Goal: Task Accomplishment & Management: Manage account settings

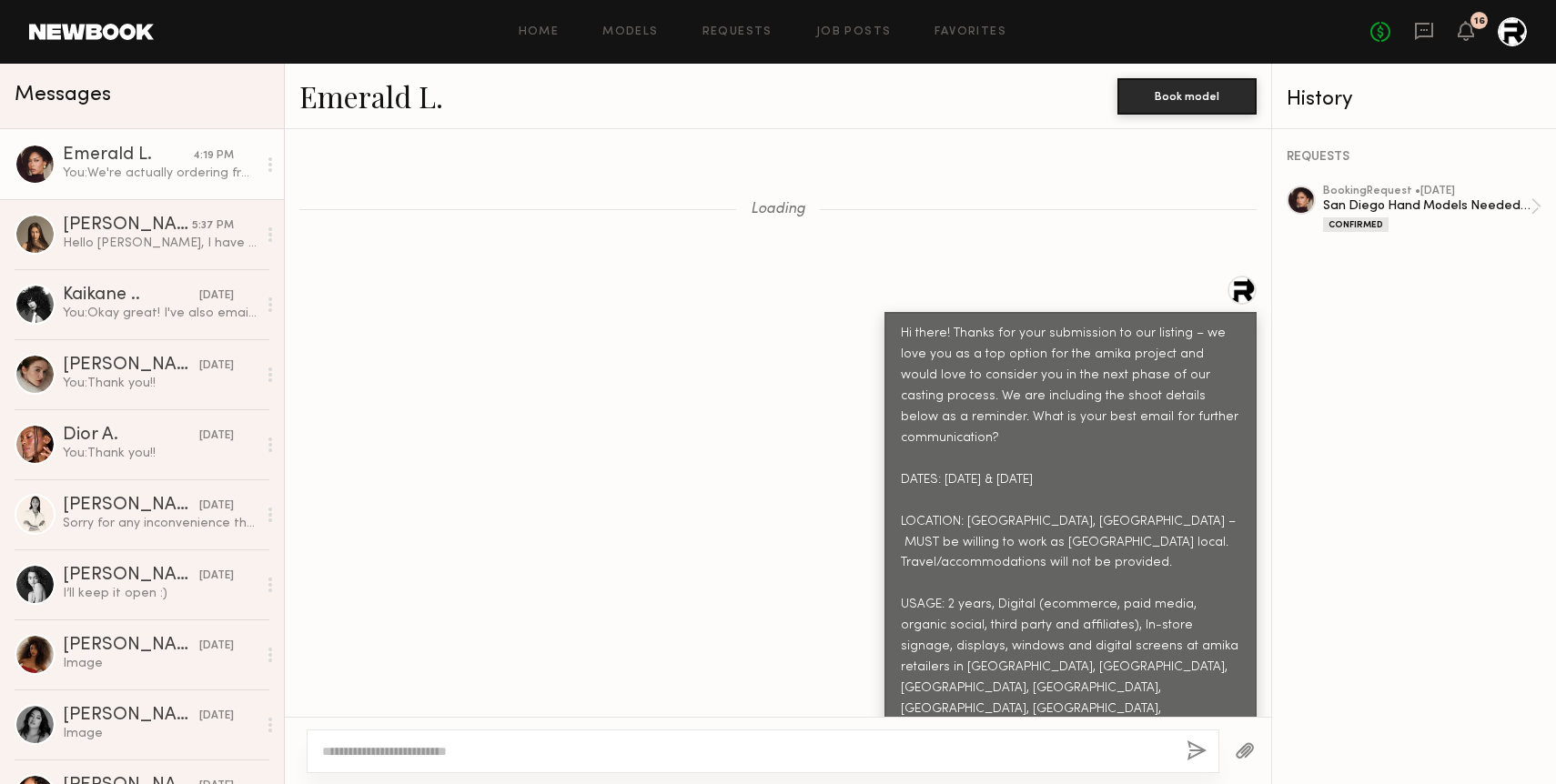
scroll to position [11003, 0]
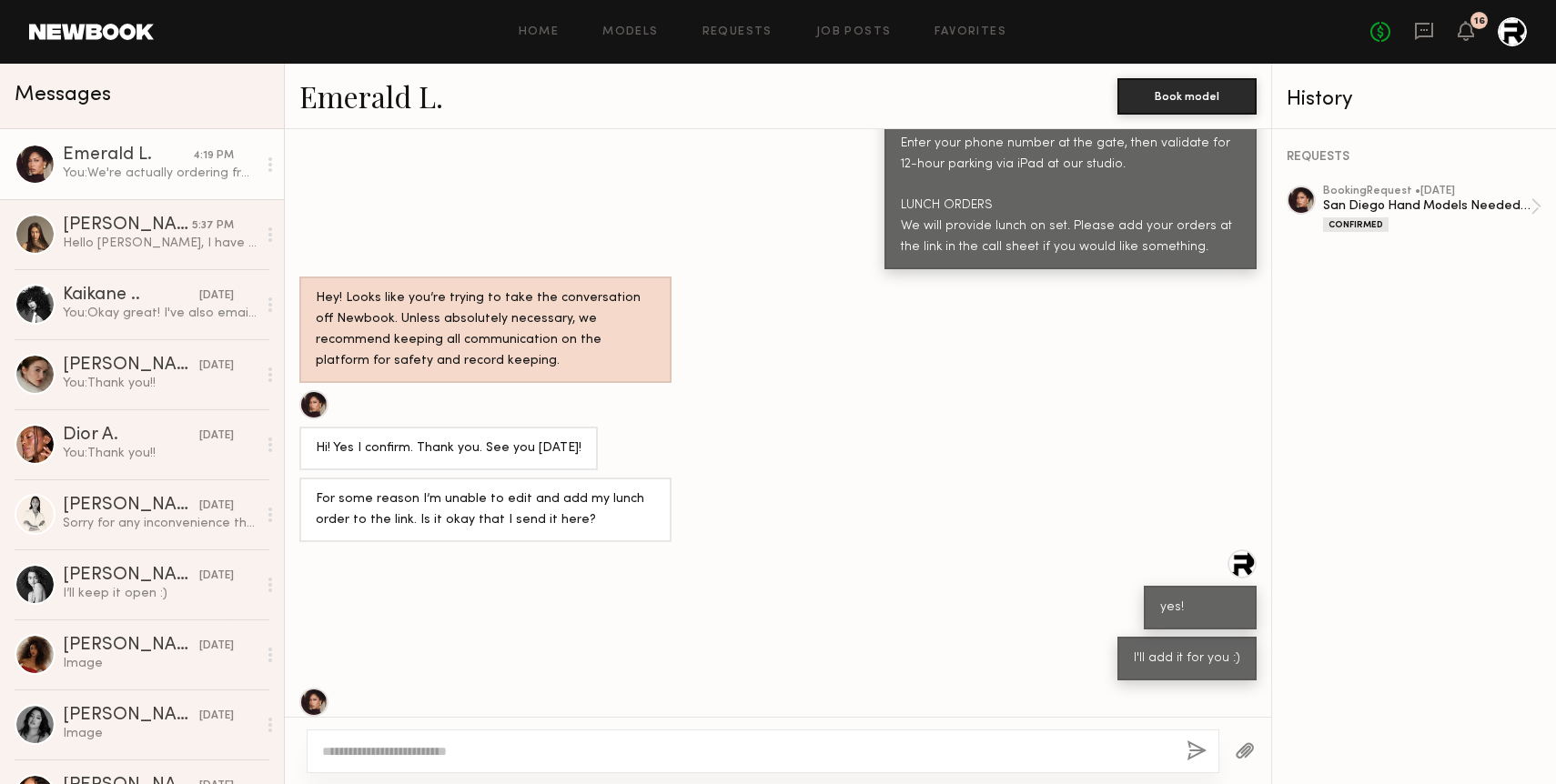
click at [638, 22] on div "Home Models Requests Job Posts Favorites Sign Out No fees up to $5,000 16" at bounding box center [840, 32] width 1373 height 29
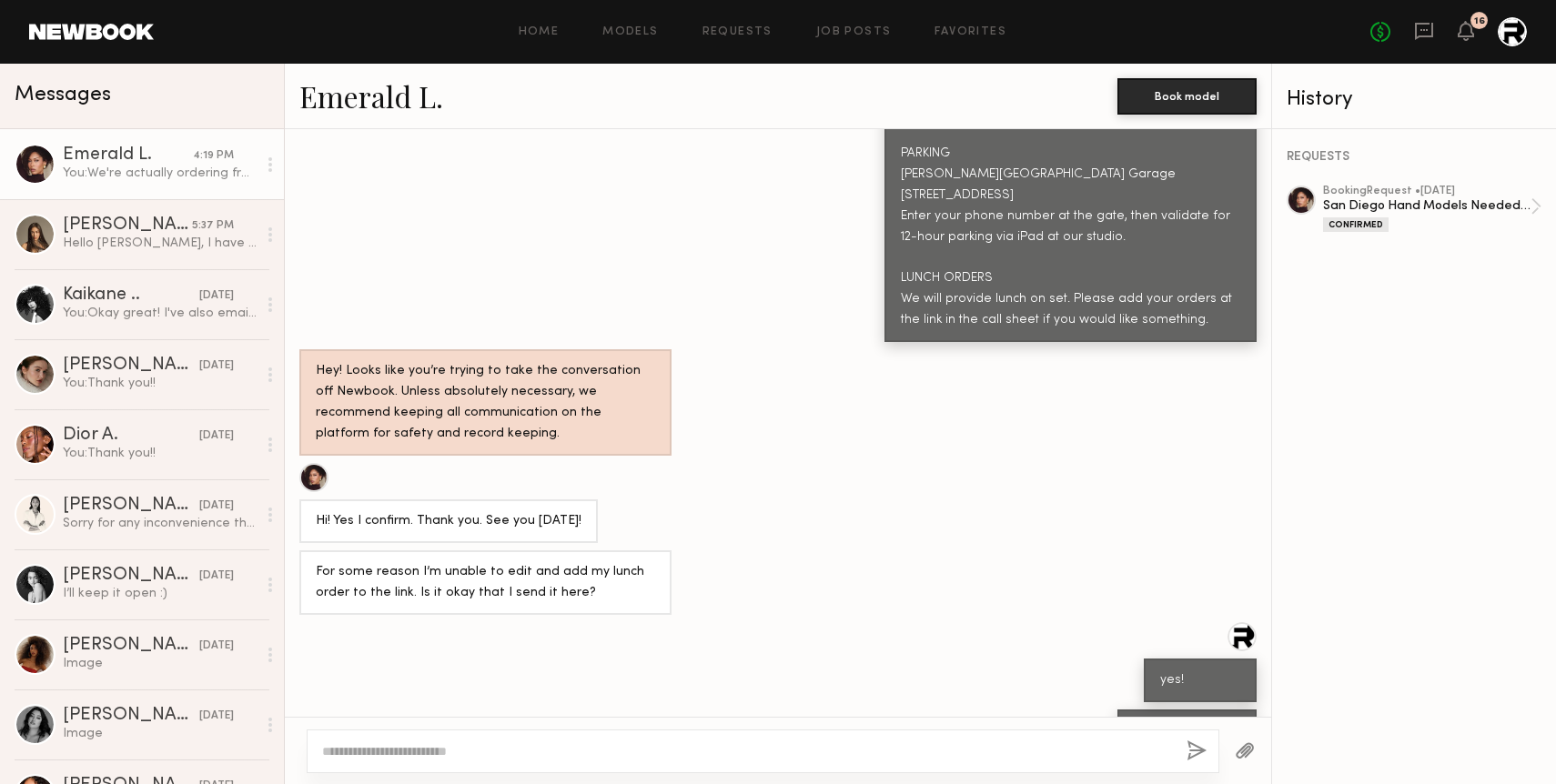
scroll to position [10934, 0]
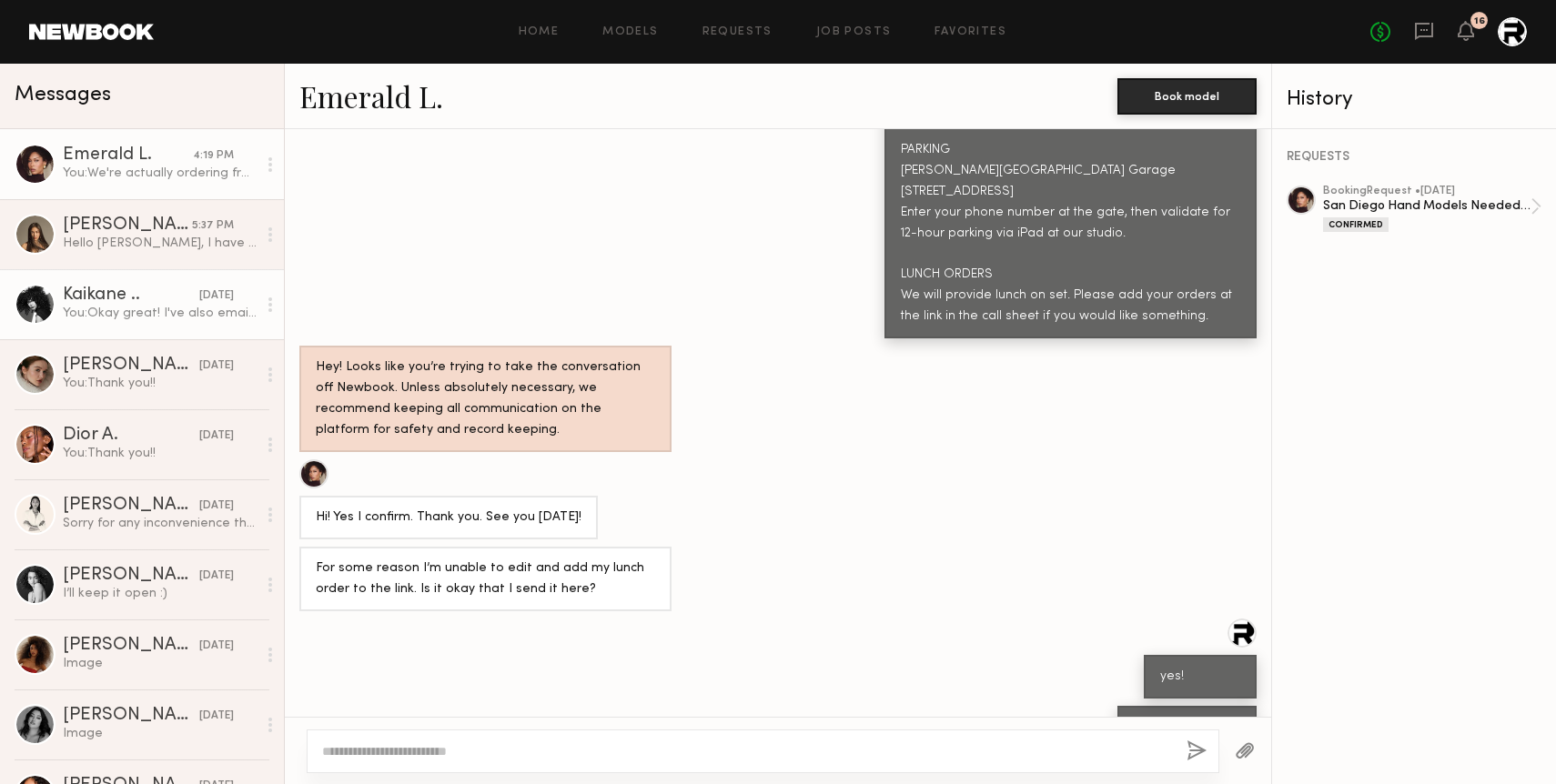
click at [168, 314] on div "You: Okay great! I've also emailed them to see what next steps are and will let…" at bounding box center [159, 313] width 194 height 18
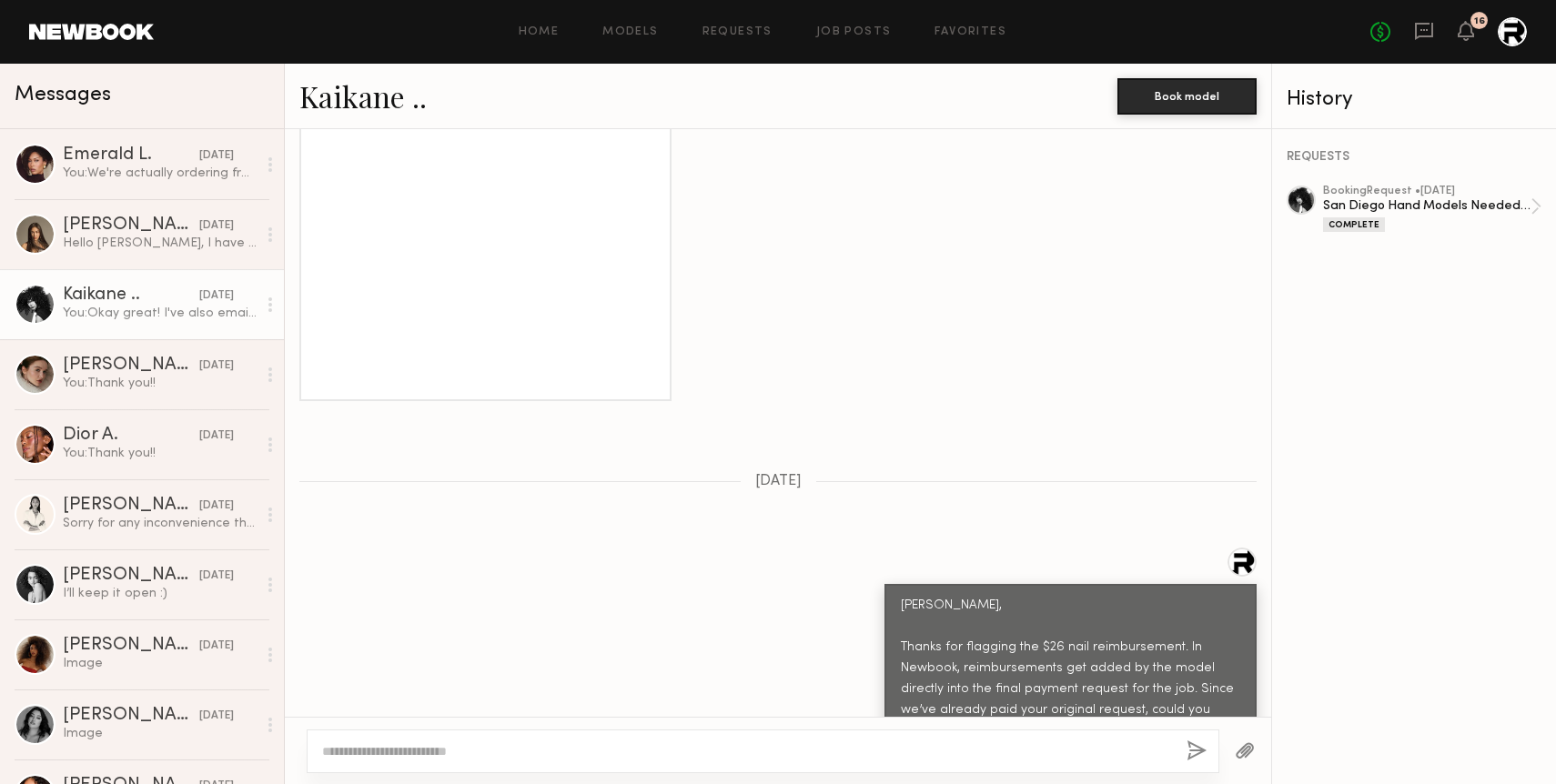
scroll to position [2122, 0]
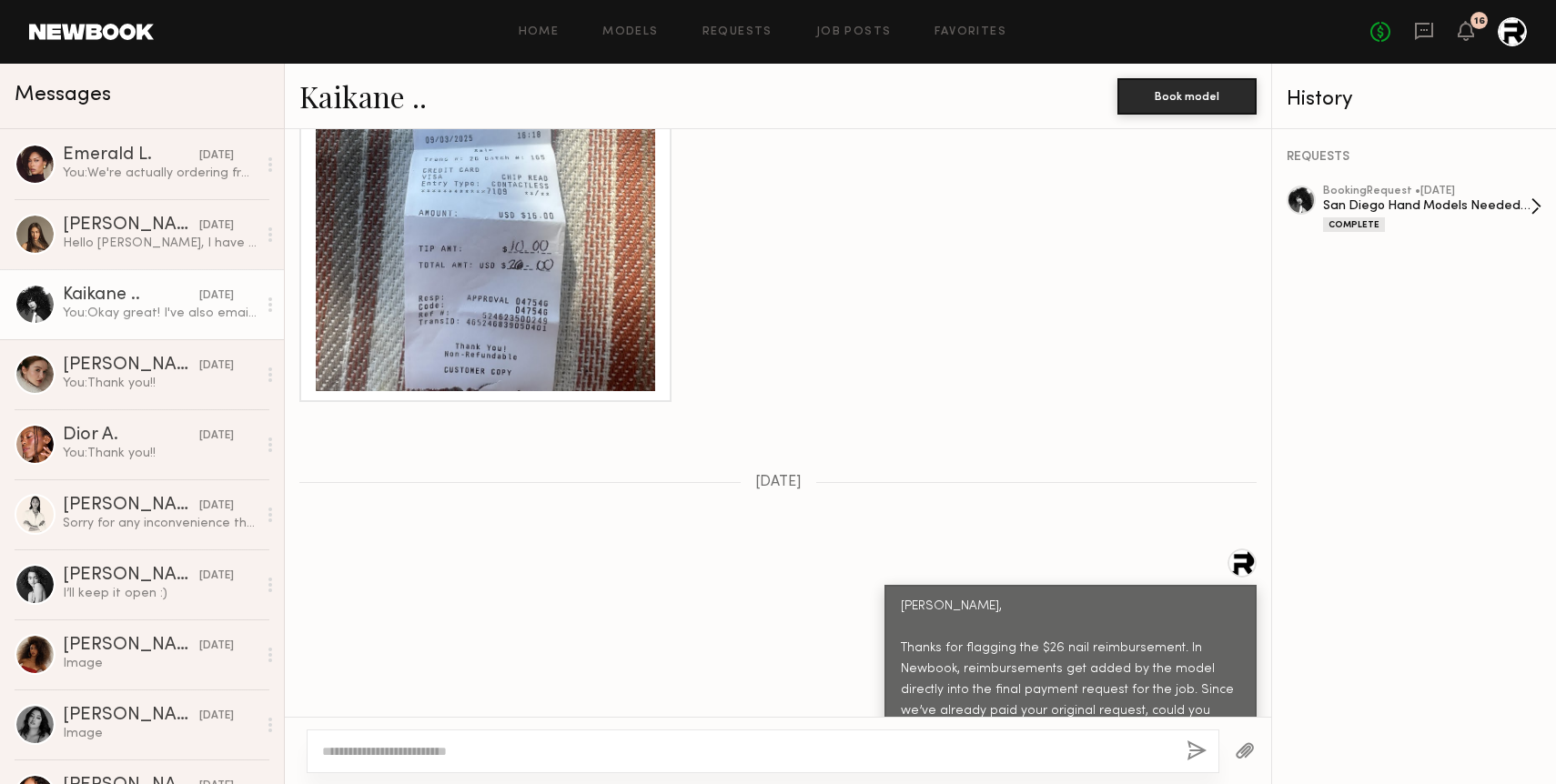
click at [1508, 189] on div "booking Request • 08/26/2025" at bounding box center [1427, 191] width 208 height 12
click at [1425, 187] on div "booking Request • 08/26/2025" at bounding box center [1427, 191] width 208 height 12
click at [161, 293] on div "Kaikane .." at bounding box center [130, 296] width 137 height 19
click at [163, 223] on div "Assiya M." at bounding box center [130, 226] width 137 height 19
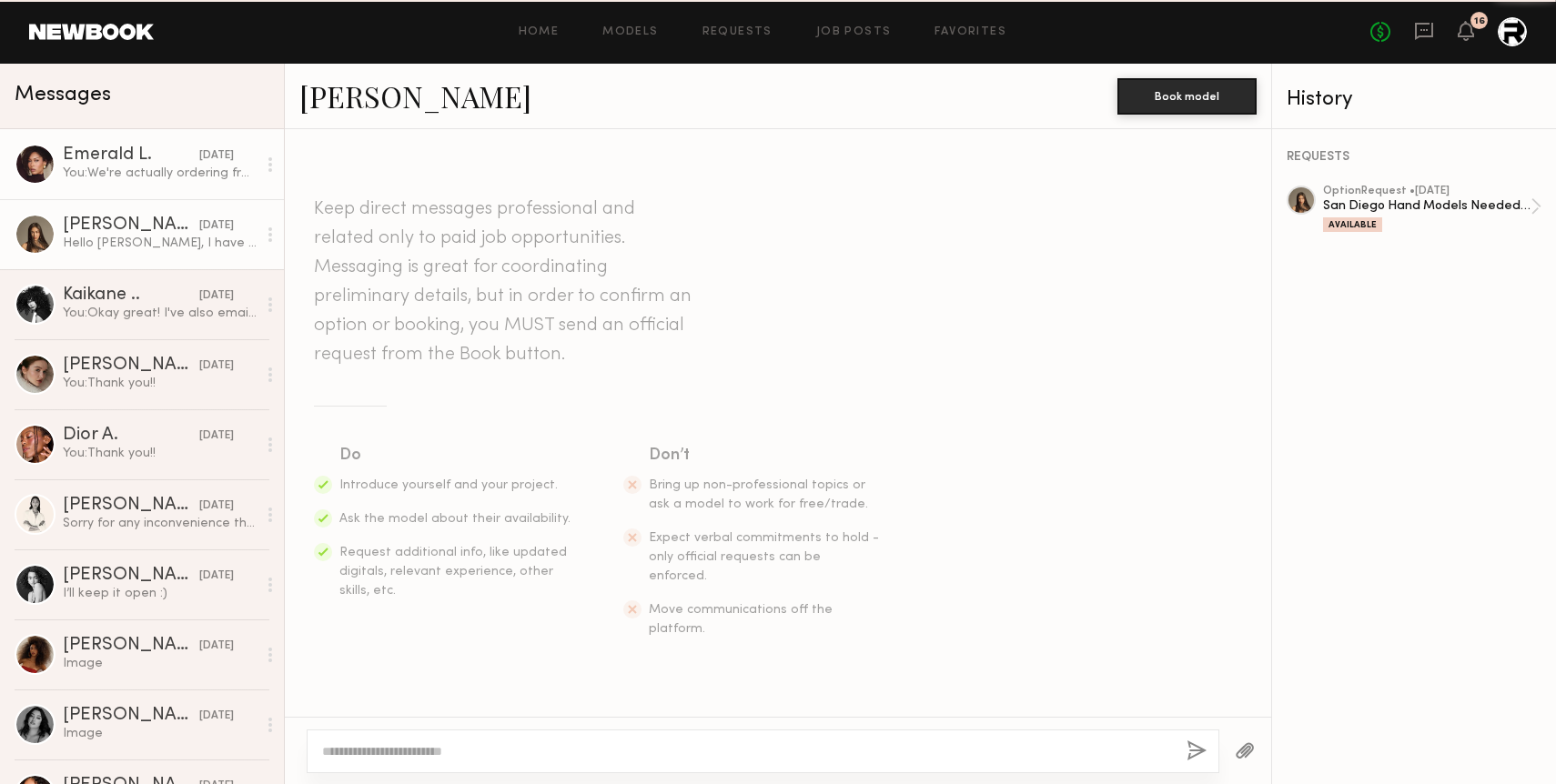
scroll to position [1798, 0]
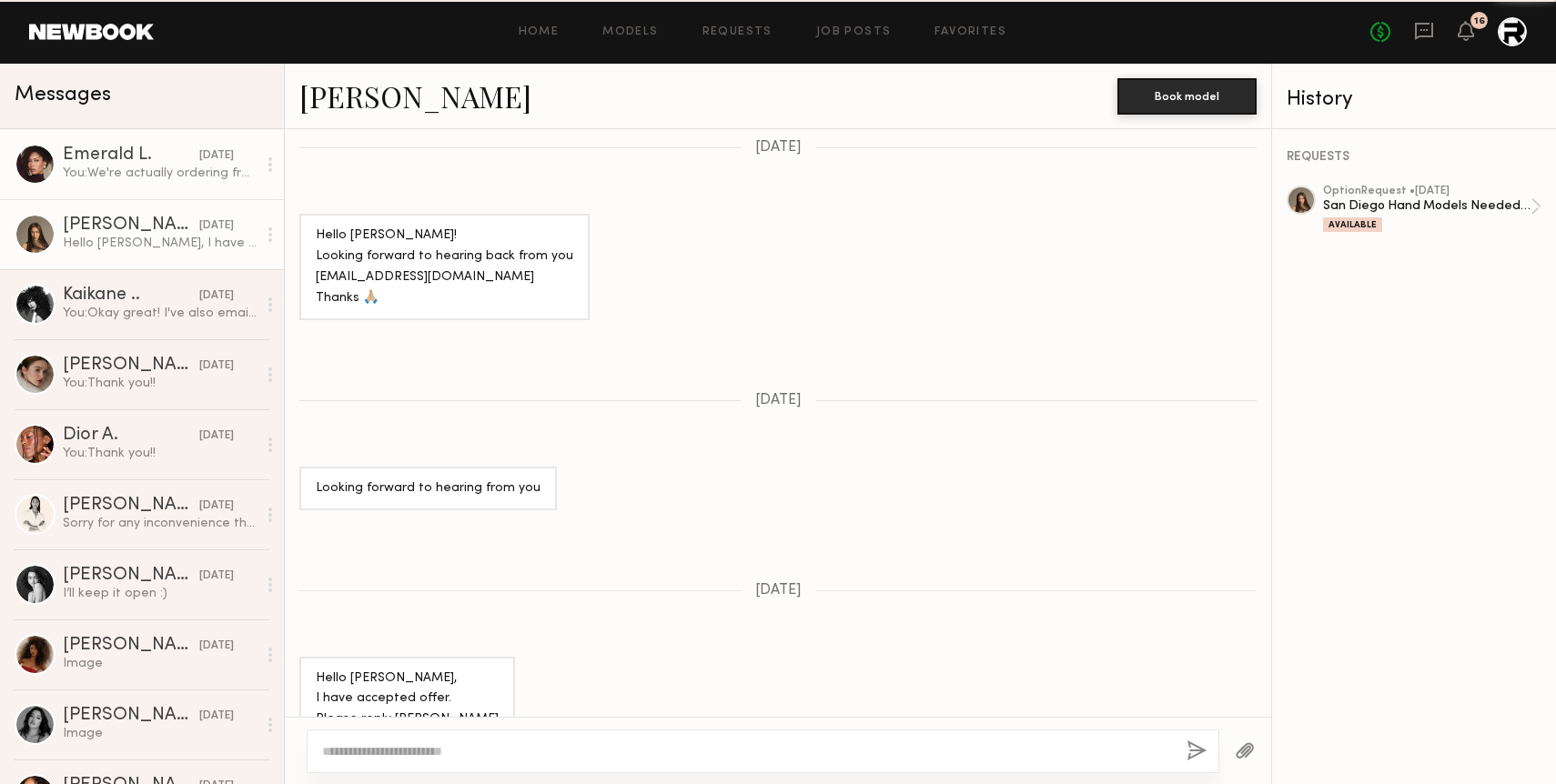
click at [163, 186] on link "Emerald L. yesterday You: We're actually ordering from Mendocino Farms tomorrow…" at bounding box center [142, 164] width 284 height 70
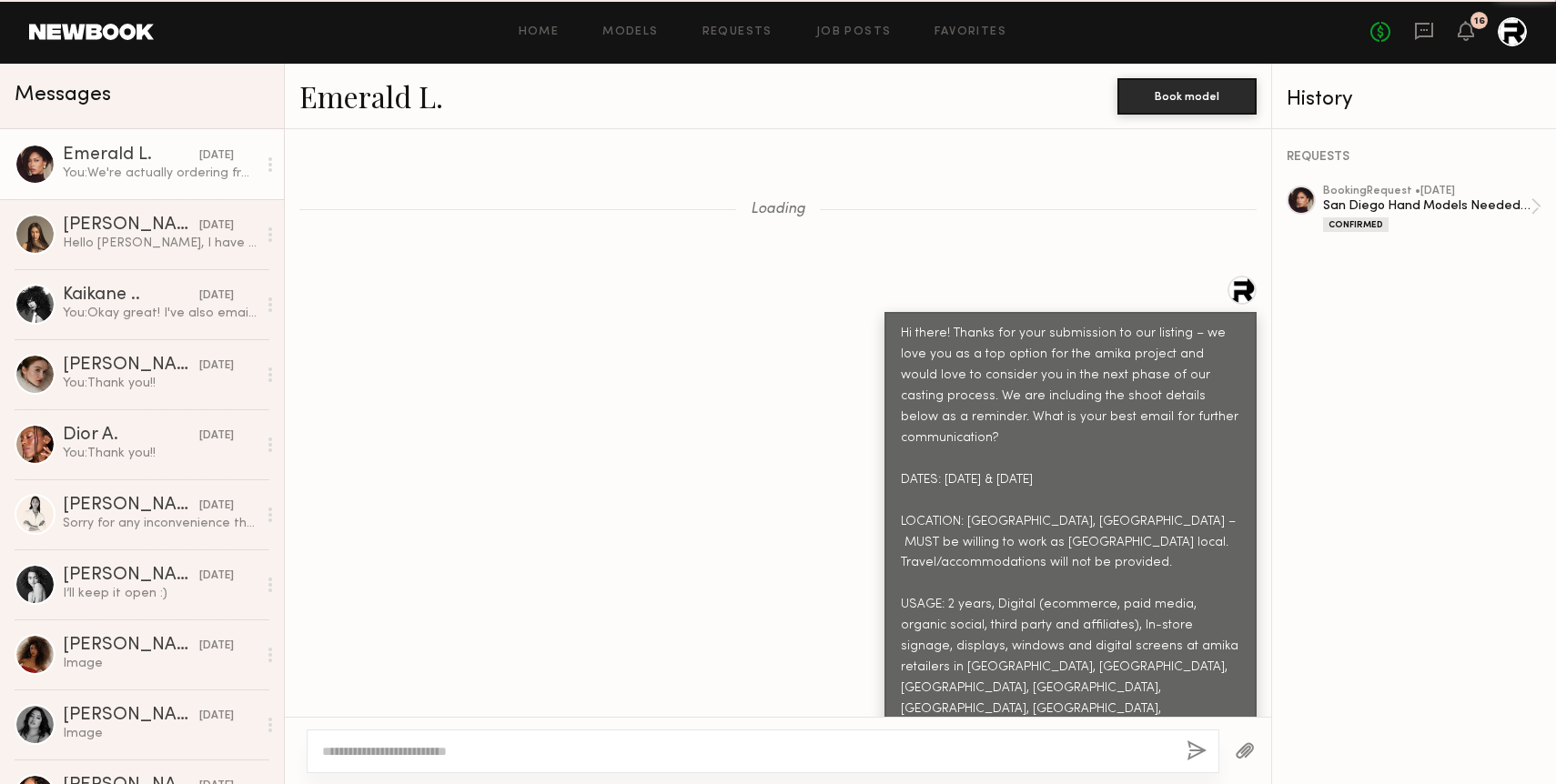
scroll to position [11003, 0]
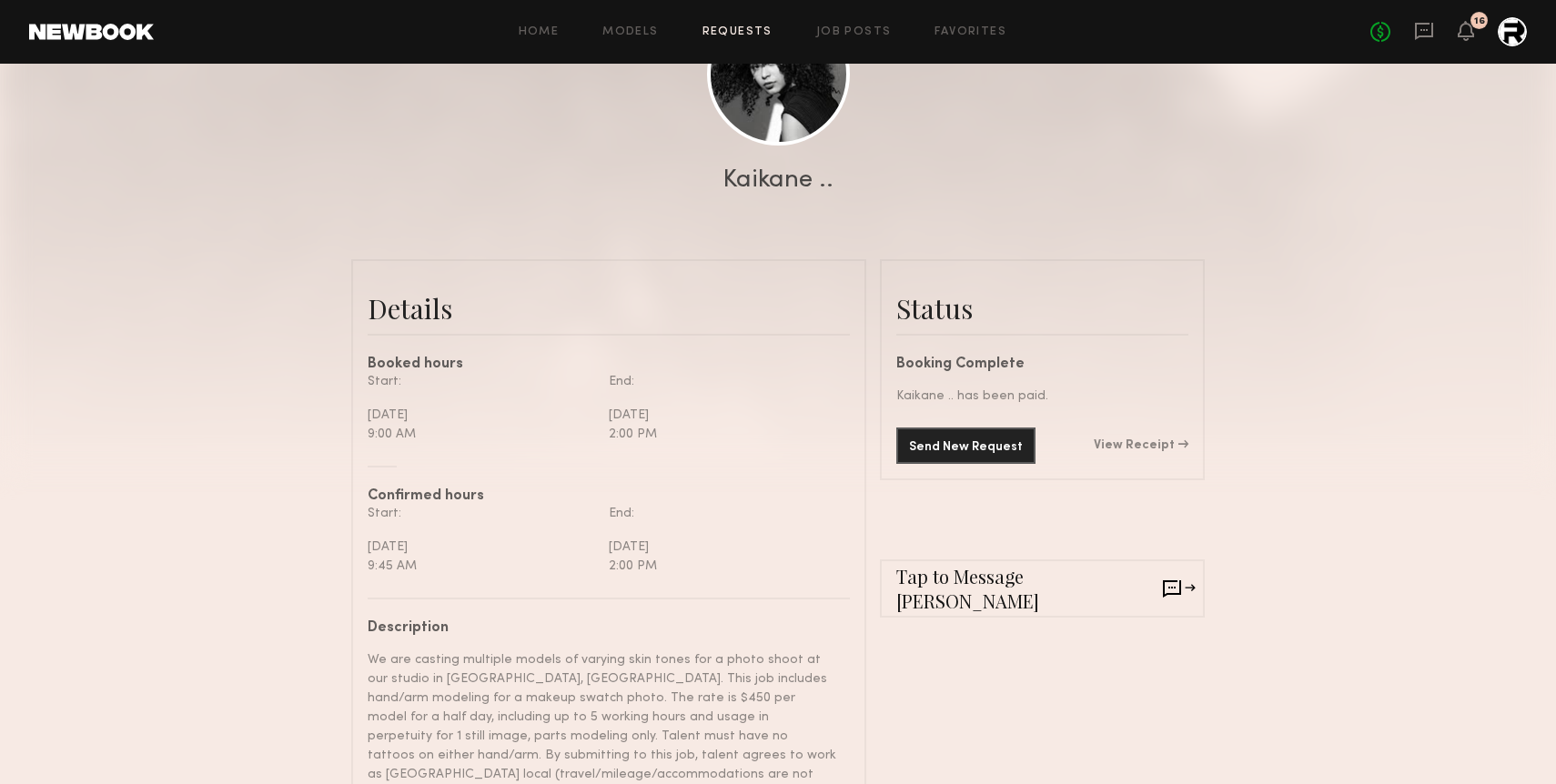
scroll to position [266, 0]
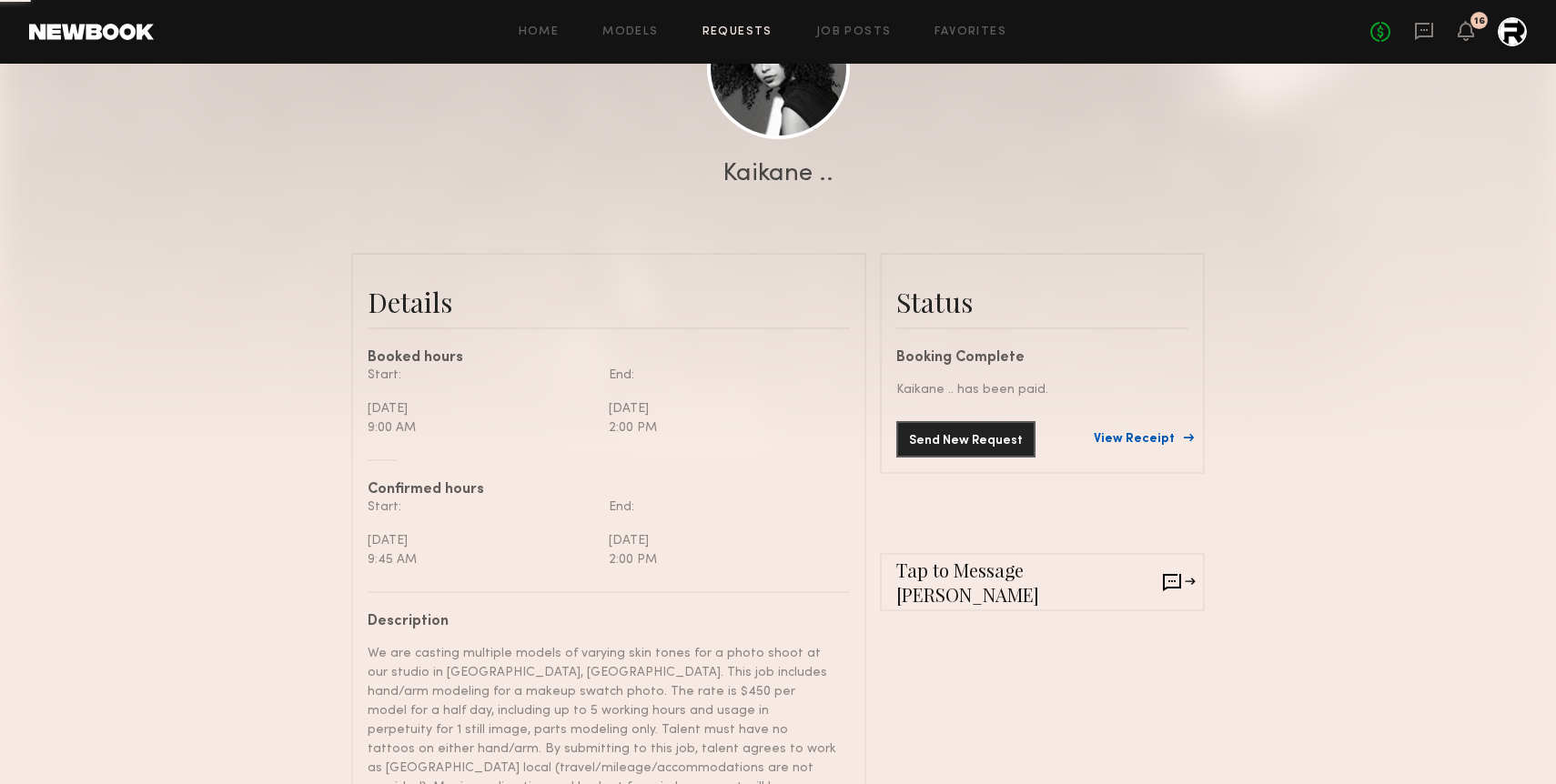
click at [1149, 439] on link "View Receipt" at bounding box center [1142, 439] width 95 height 13
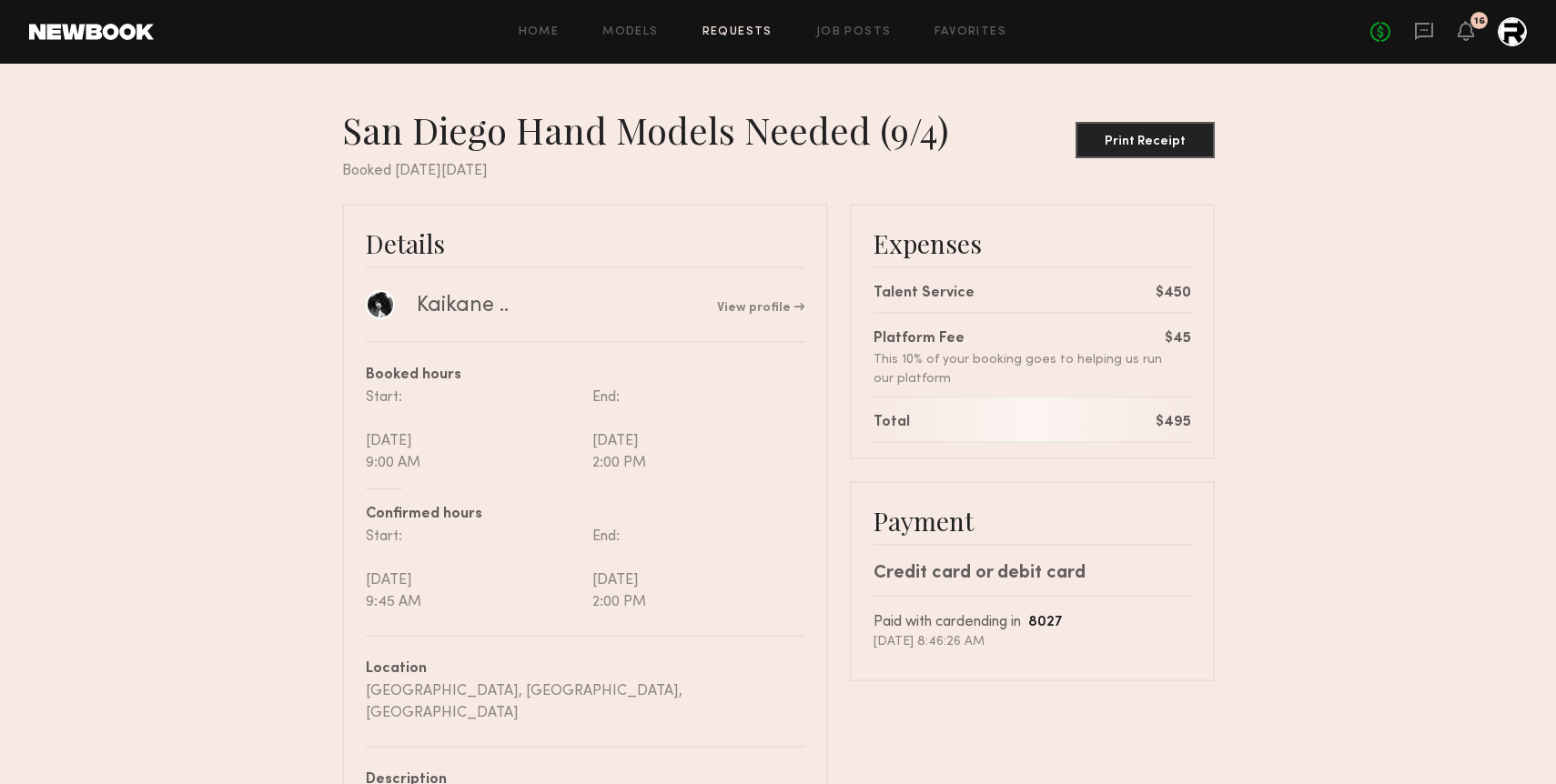
click at [740, 29] on link "Requests" at bounding box center [737, 32] width 70 height 12
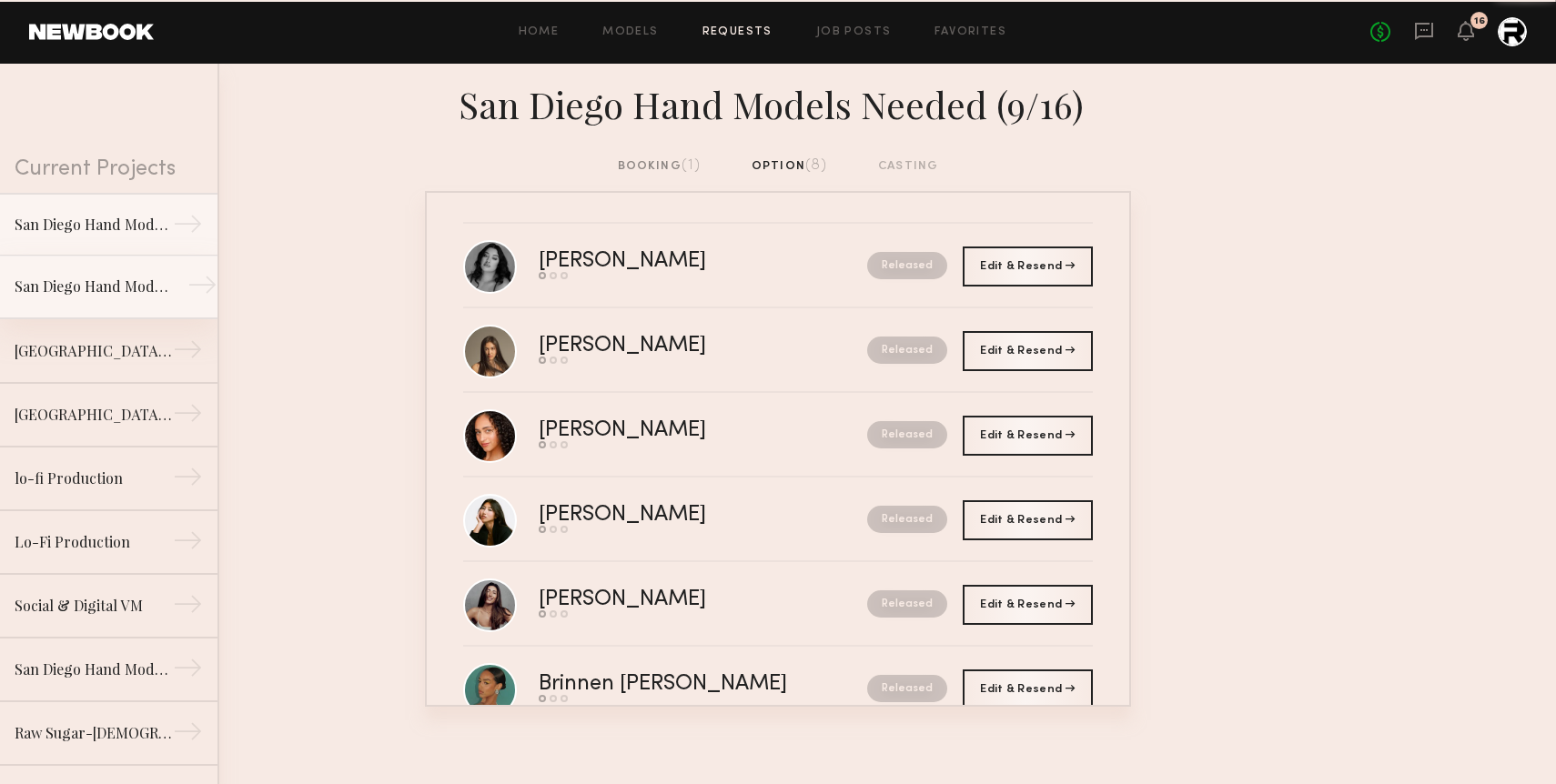
click at [78, 291] on div "San Diego Hand Models Needed (9/4)" at bounding box center [94, 286] width 158 height 21
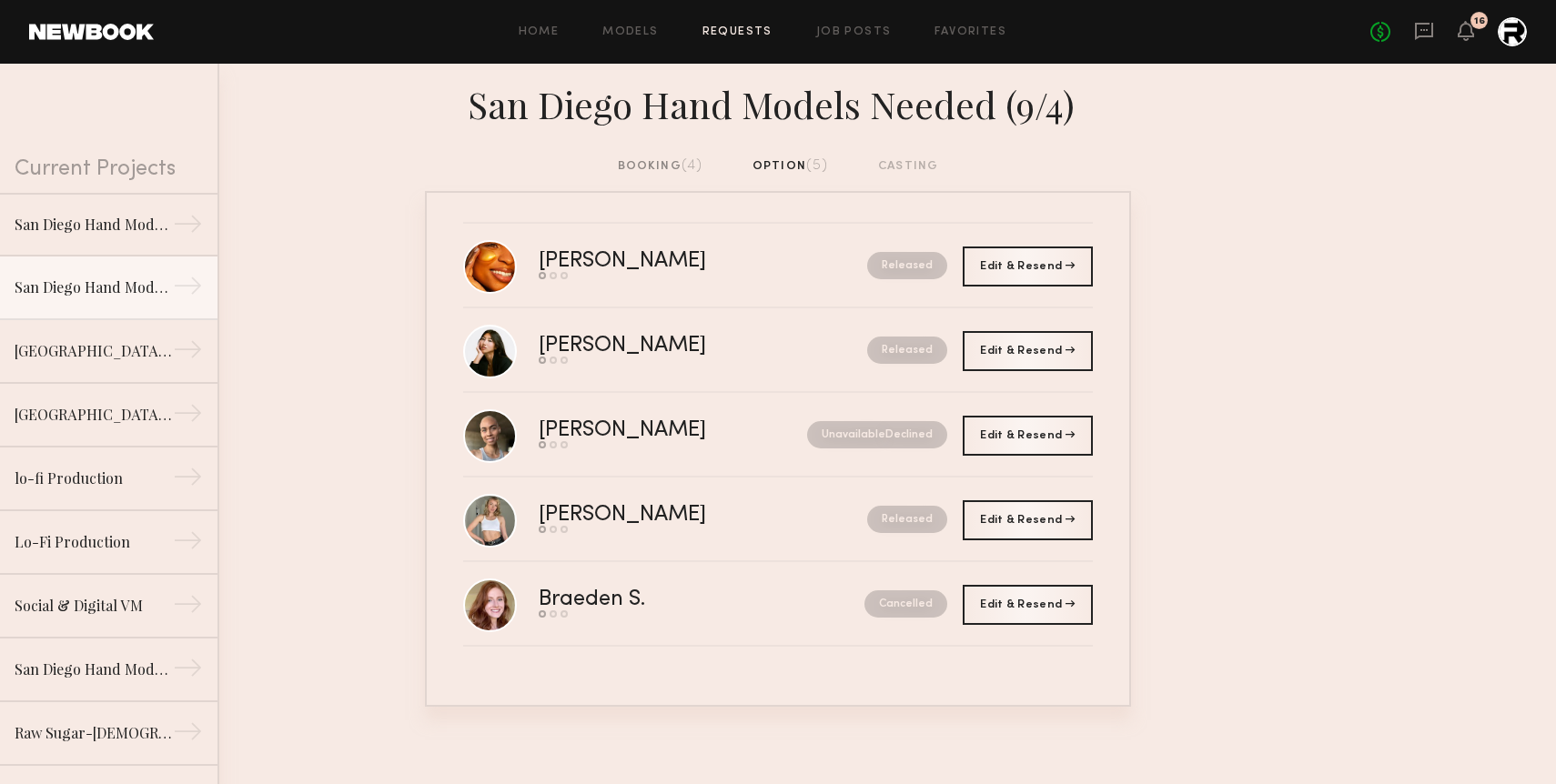
click at [646, 167] on div "booking (4)" at bounding box center [660, 166] width 86 height 20
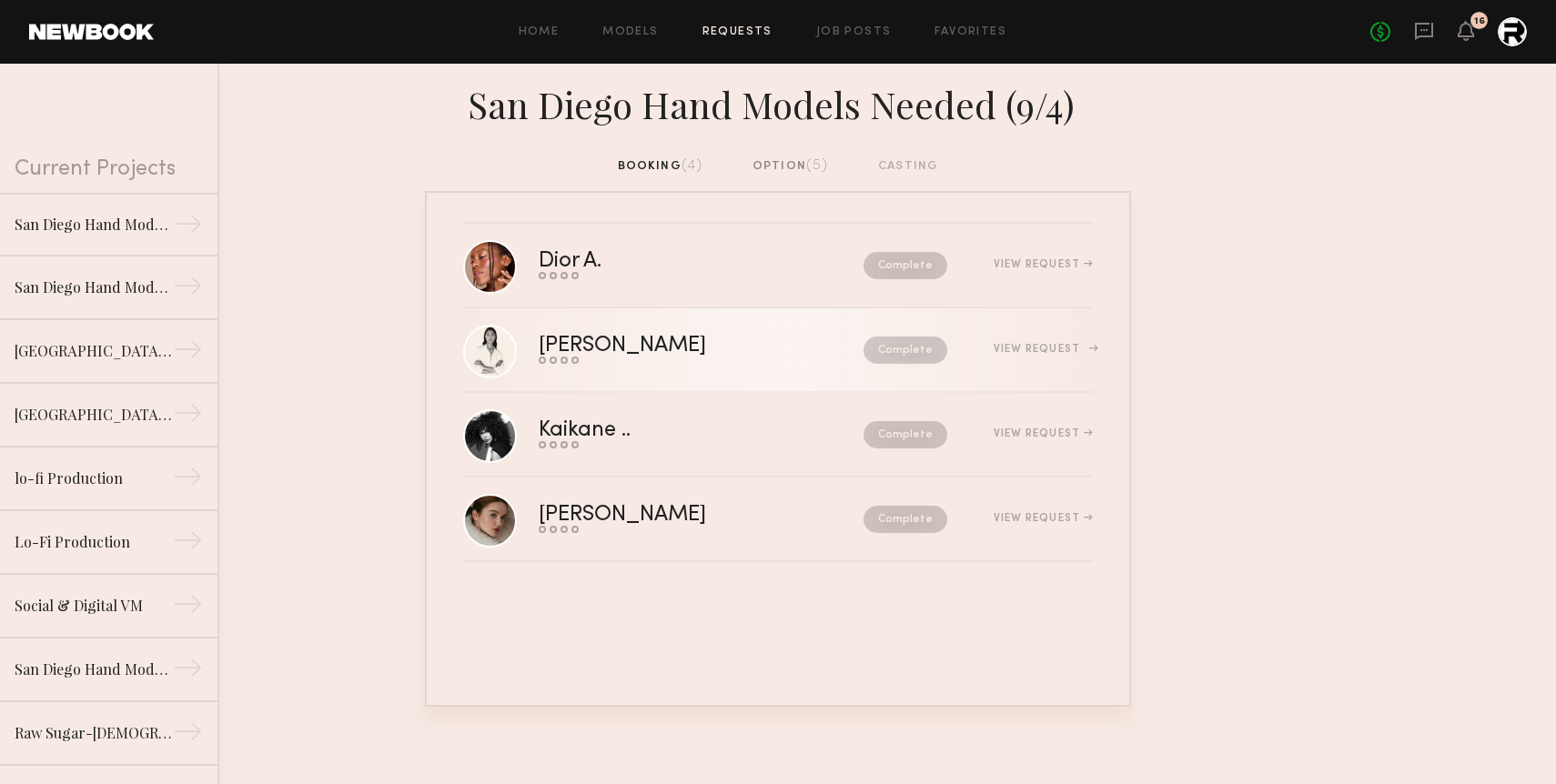
click at [994, 346] on div "View Request" at bounding box center [1043, 349] width 100 height 11
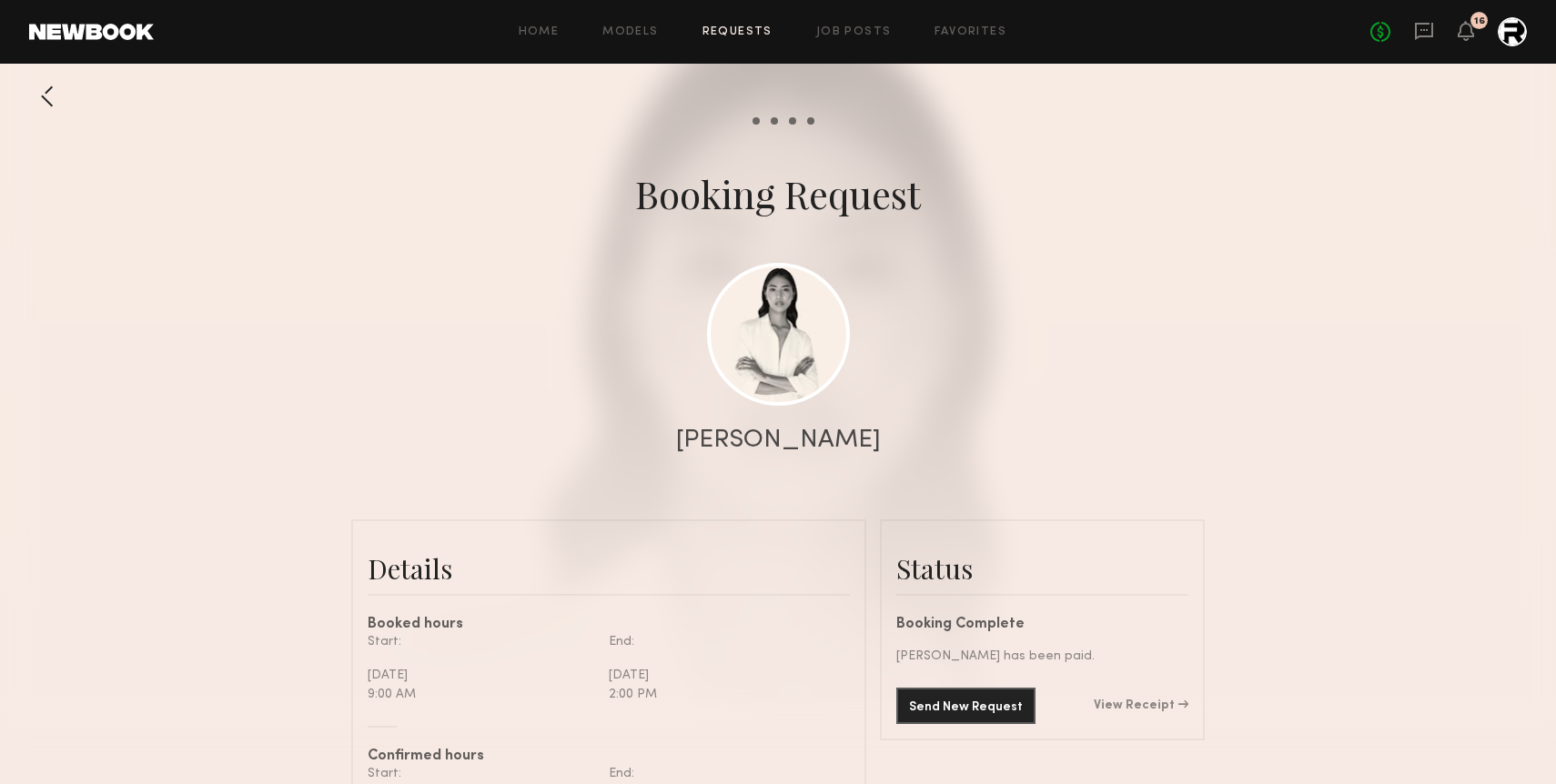
click at [1132, 713] on div "Send New Request View Receipt" at bounding box center [1042, 706] width 292 height 36
click at [1132, 702] on link "View Receipt" at bounding box center [1142, 706] width 95 height 13
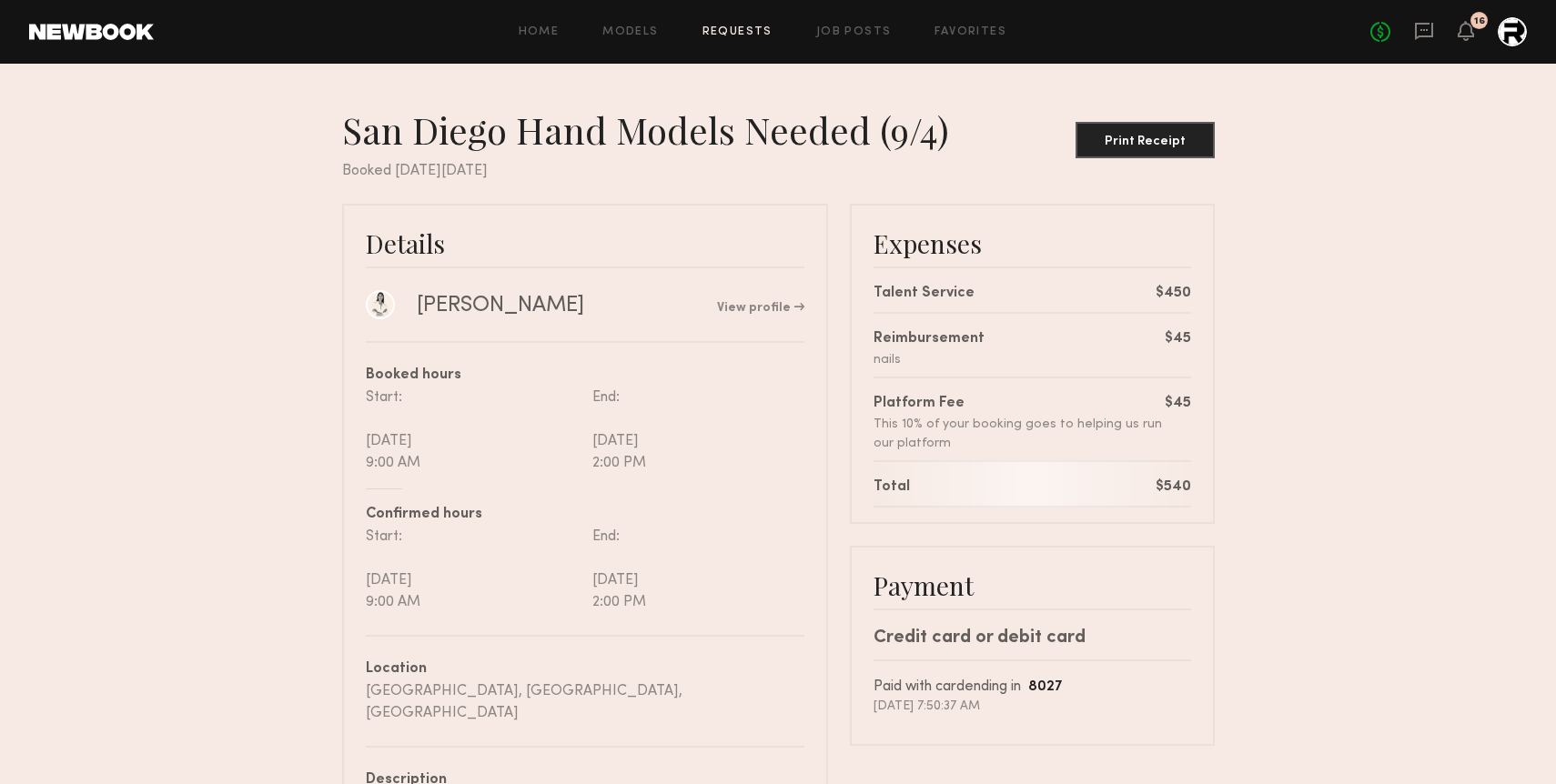
click at [1164, 337] on div "Reimbursement nails $45" at bounding box center [1032, 341] width 318 height 58
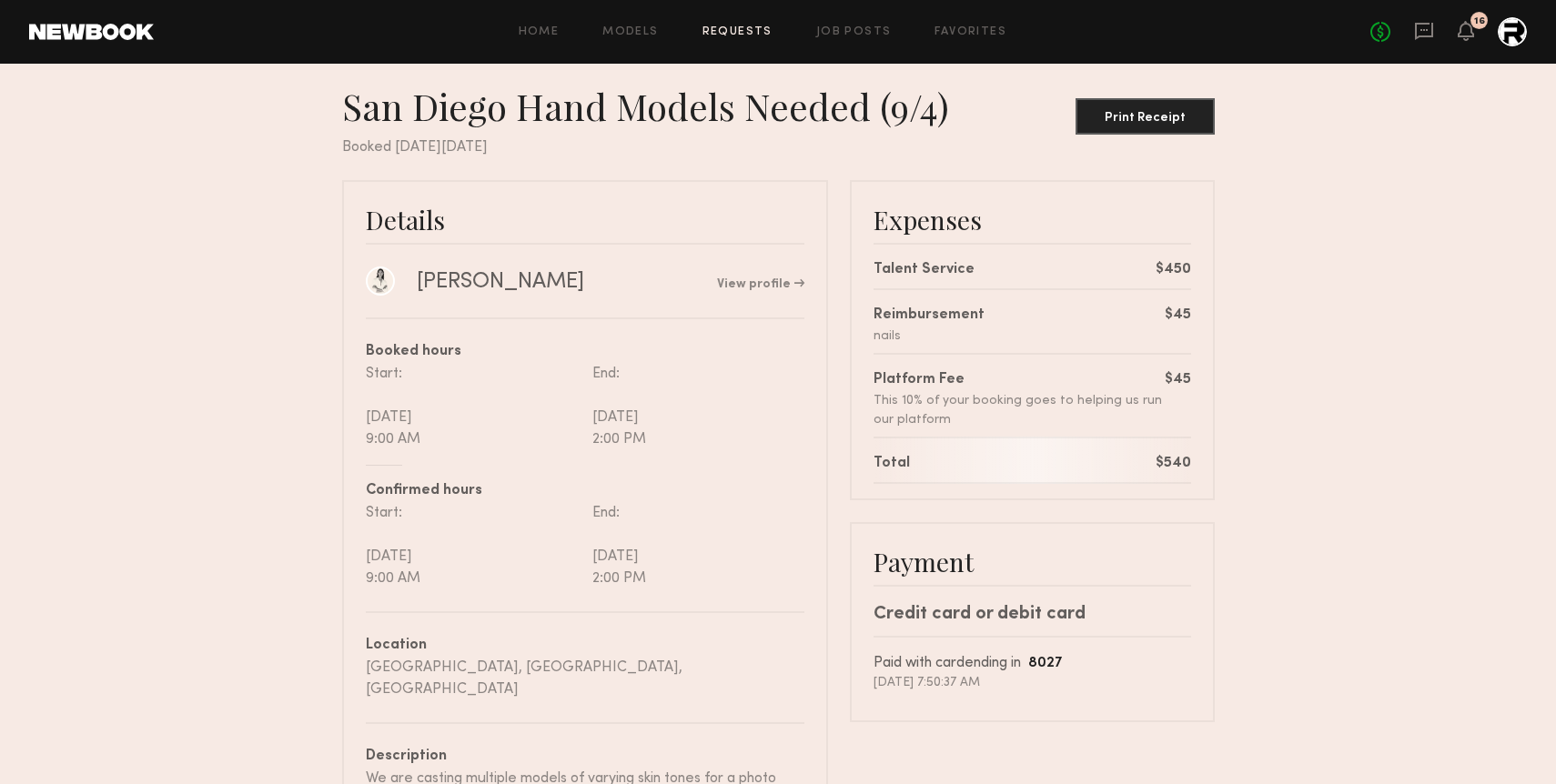
scroll to position [37, 0]
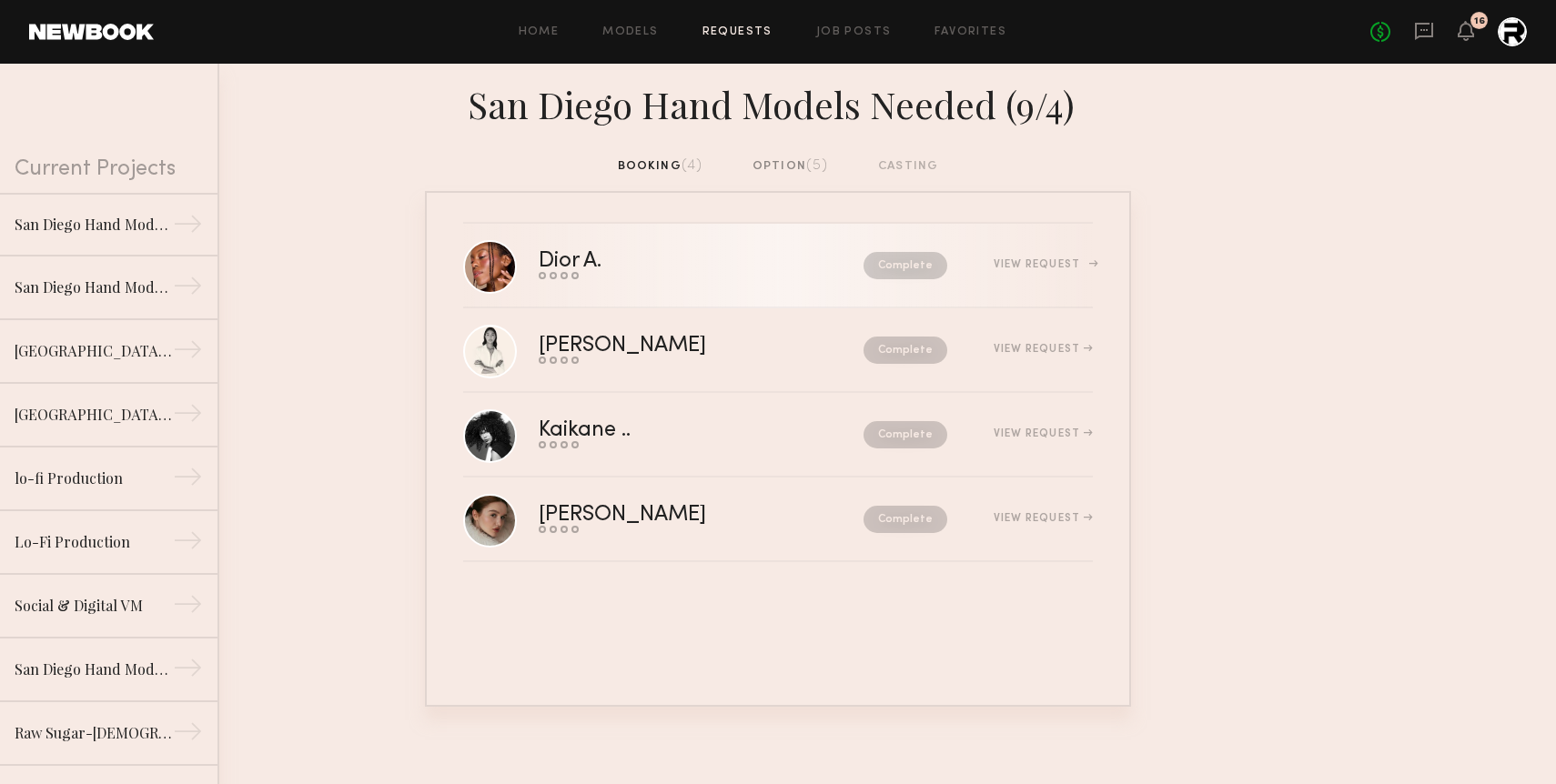
click at [586, 258] on div "Dior A." at bounding box center [635, 262] width 194 height 20
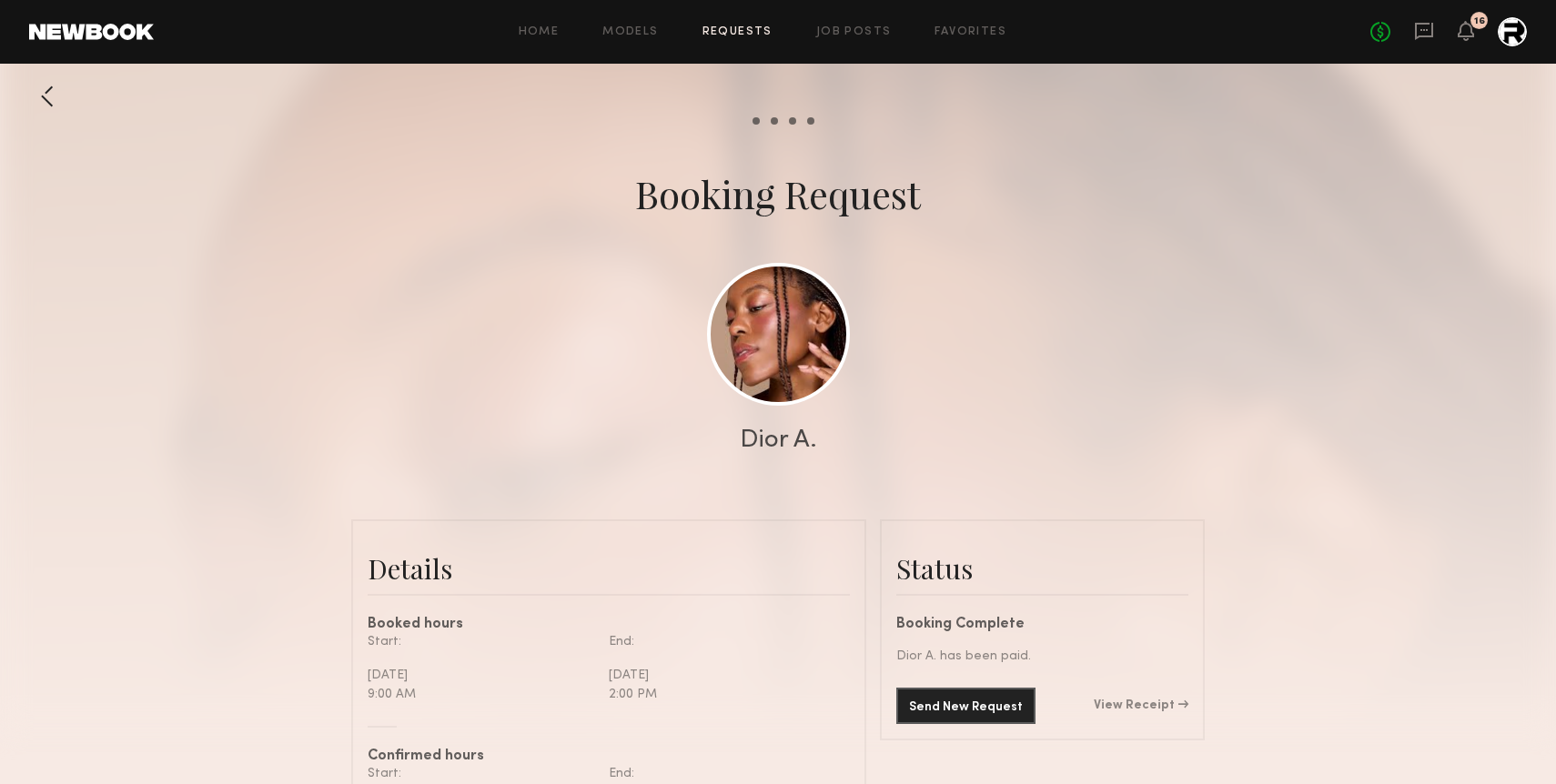
click at [1142, 696] on div "Send New Request View Receipt" at bounding box center [1042, 706] width 292 height 36
click at [1137, 696] on div "Send New Request View Receipt" at bounding box center [1042, 706] width 292 height 36
click at [1124, 700] on link "View Receipt" at bounding box center [1142, 706] width 95 height 13
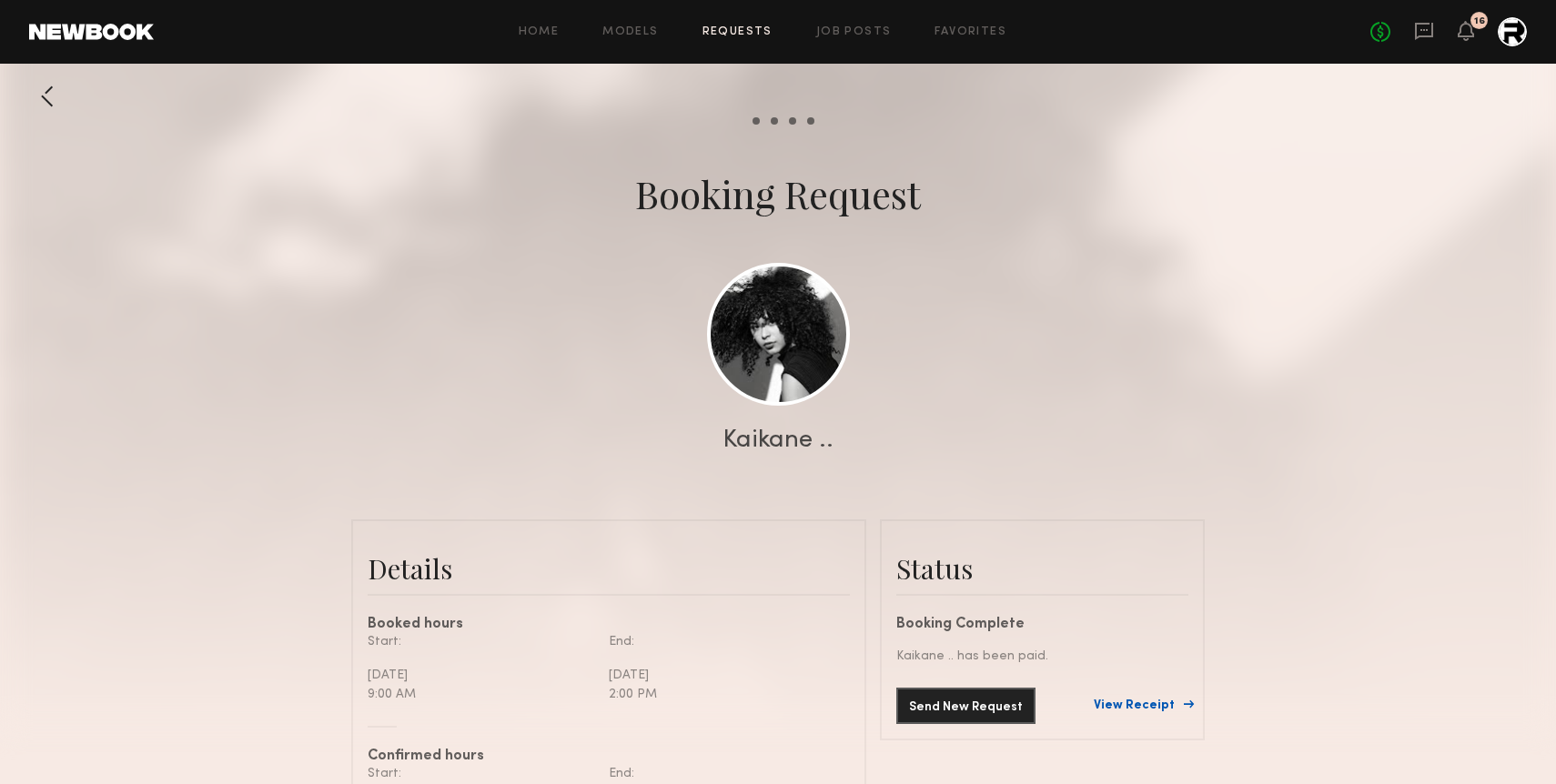
click at [1156, 704] on link "View Receipt" at bounding box center [1142, 706] width 95 height 13
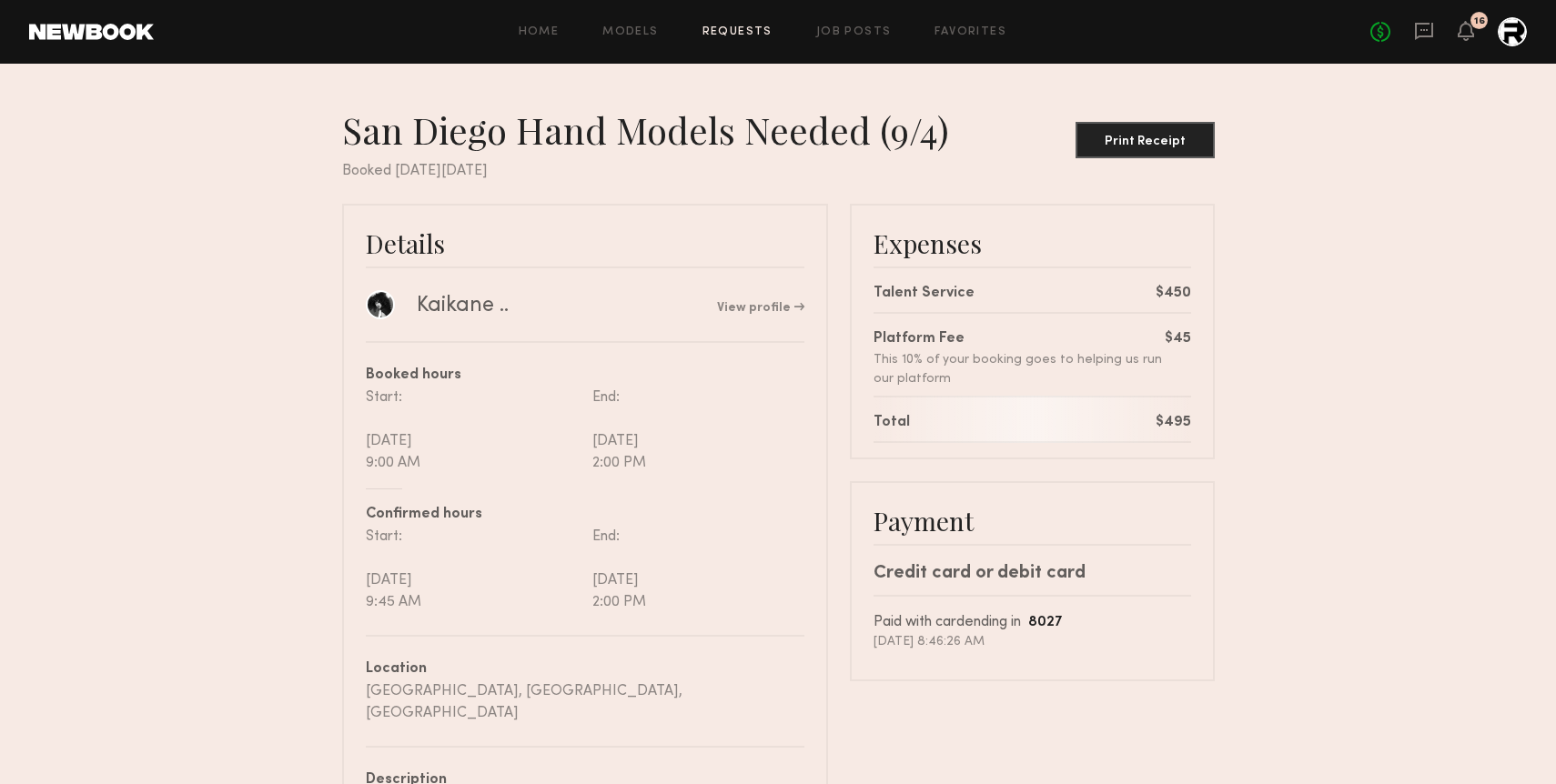
click at [764, 33] on link "Requests" at bounding box center [737, 32] width 70 height 12
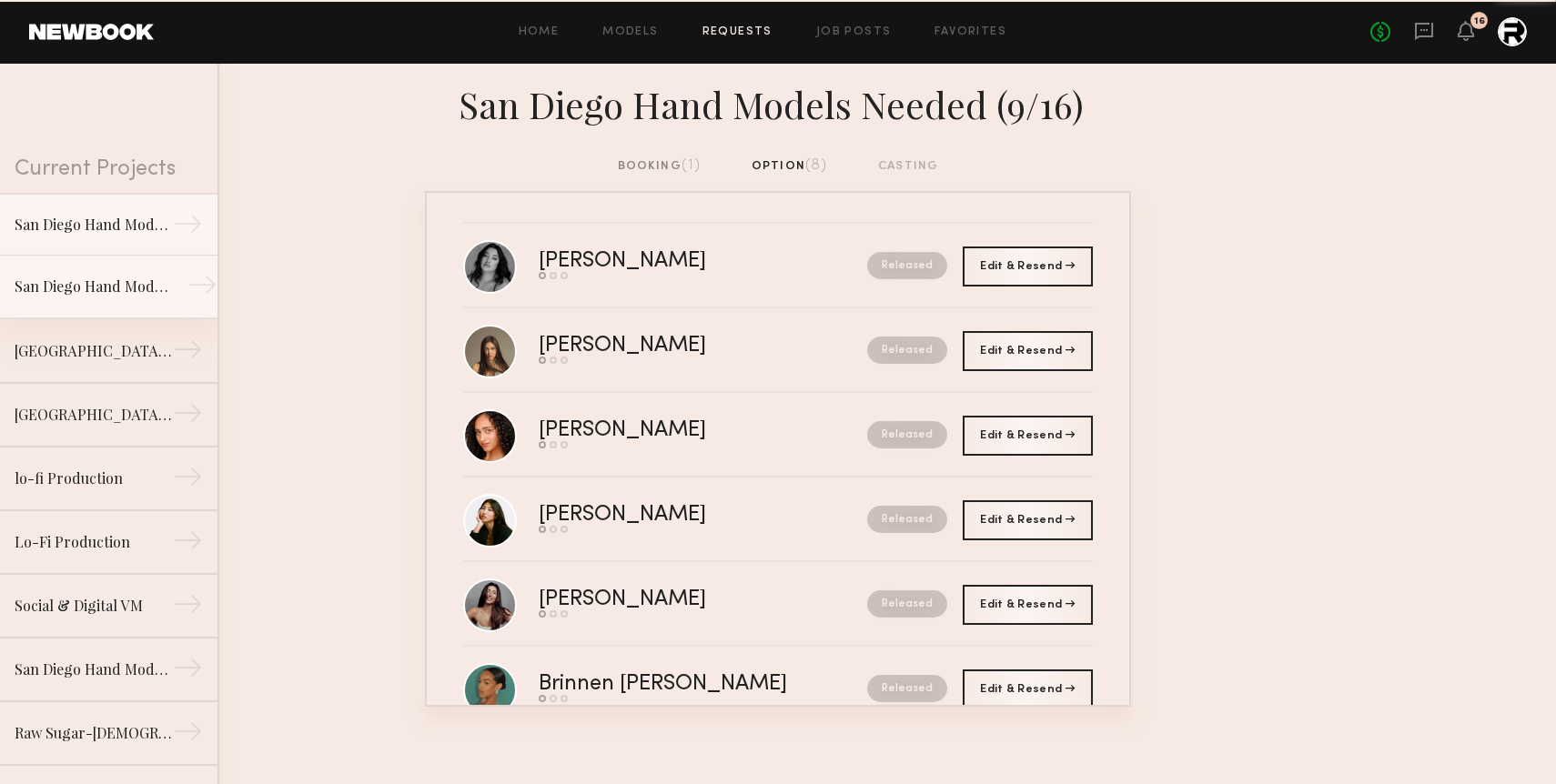
click at [114, 283] on div "San Diego Hand Models Needed (9/4)" at bounding box center [94, 286] width 158 height 21
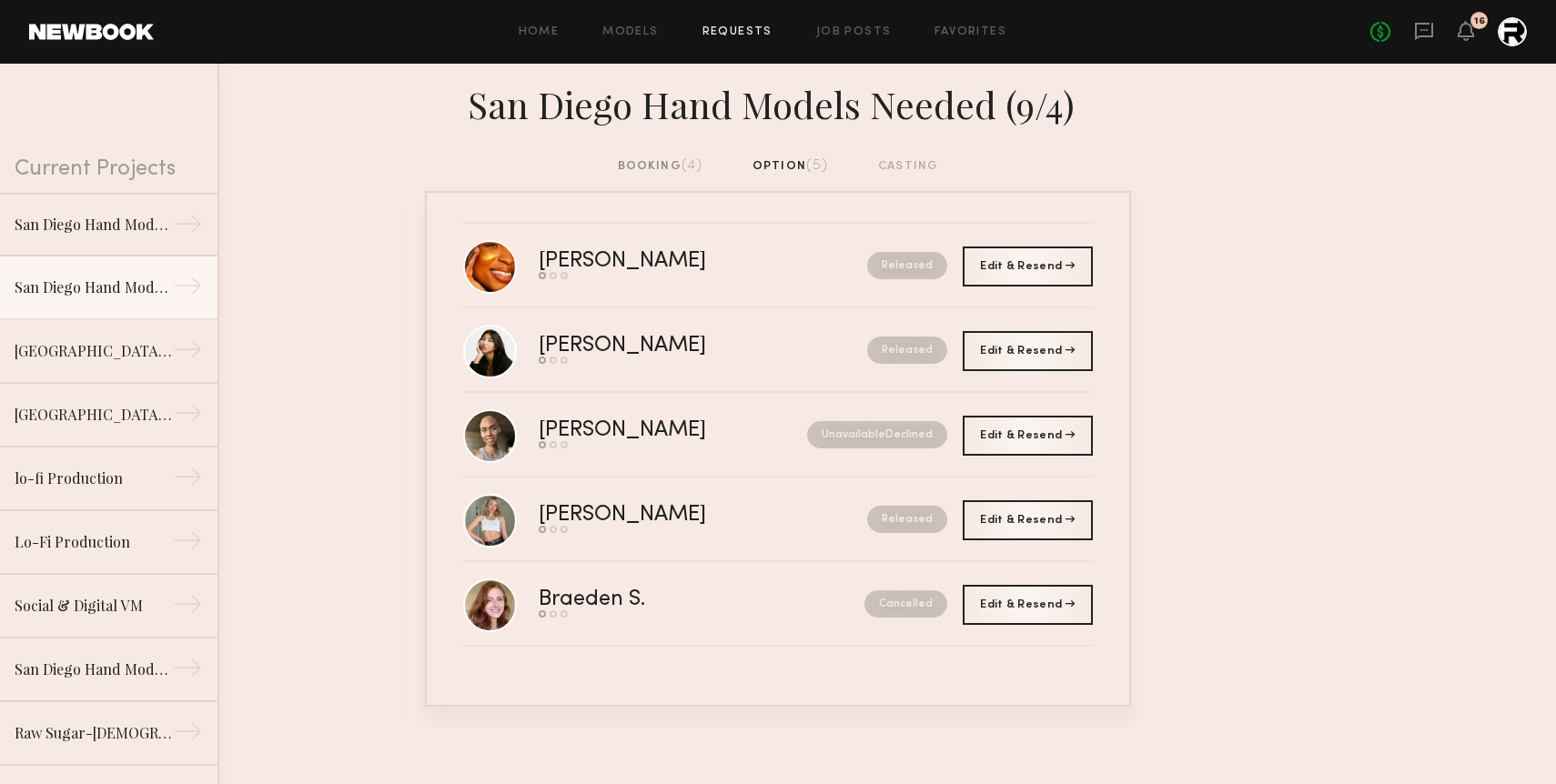
click at [672, 170] on div "booking (4)" at bounding box center [660, 166] width 86 height 20
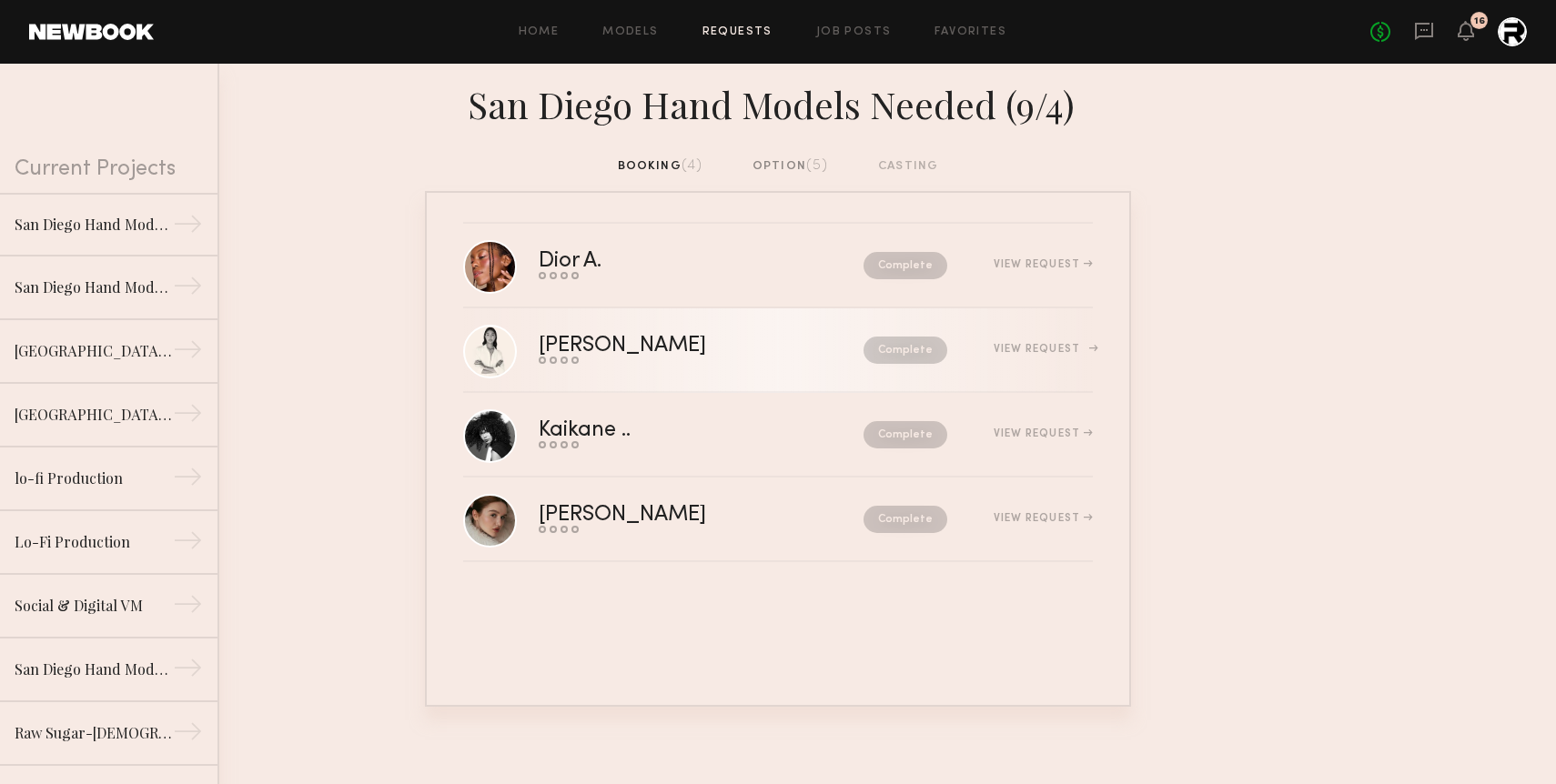
click at [996, 326] on link "[PERSON_NAME] Send request Model response Review hours worked Pay model Complet…" at bounding box center [778, 350] width 629 height 85
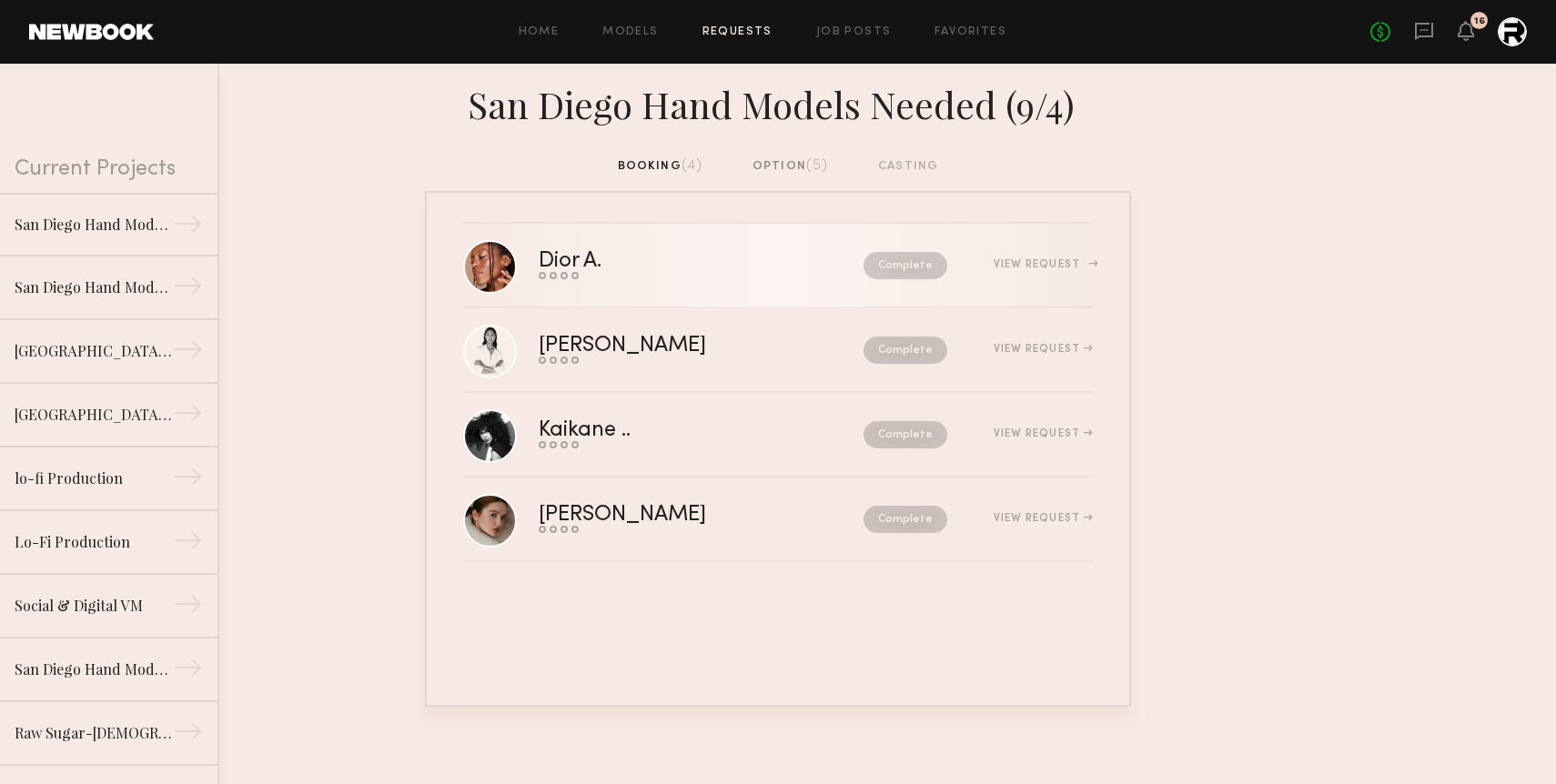
click at [629, 259] on div "Dior A." at bounding box center [635, 262] width 194 height 20
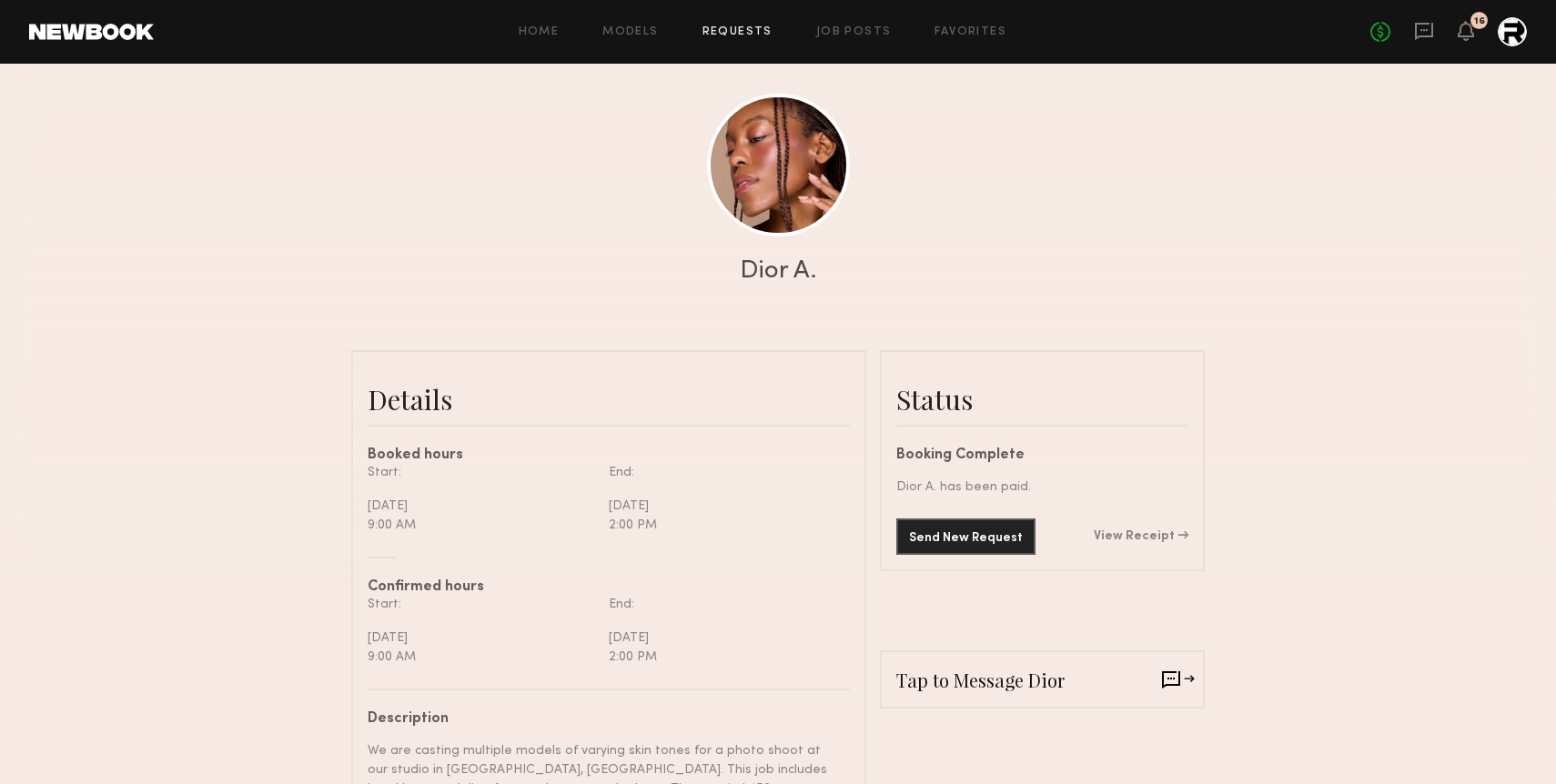
scroll to position [169, 0]
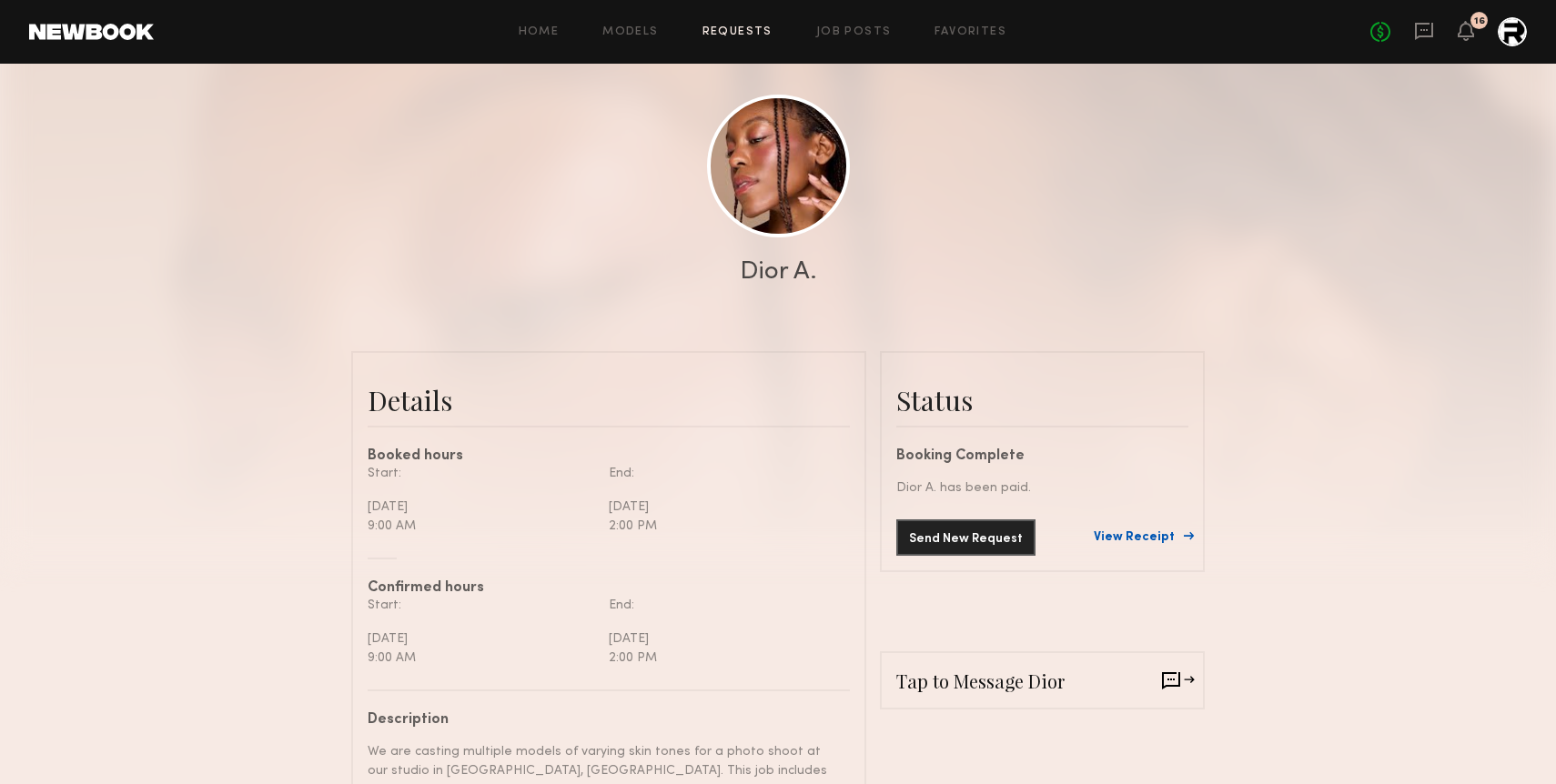
click at [1148, 535] on link "View Receipt" at bounding box center [1142, 538] width 95 height 13
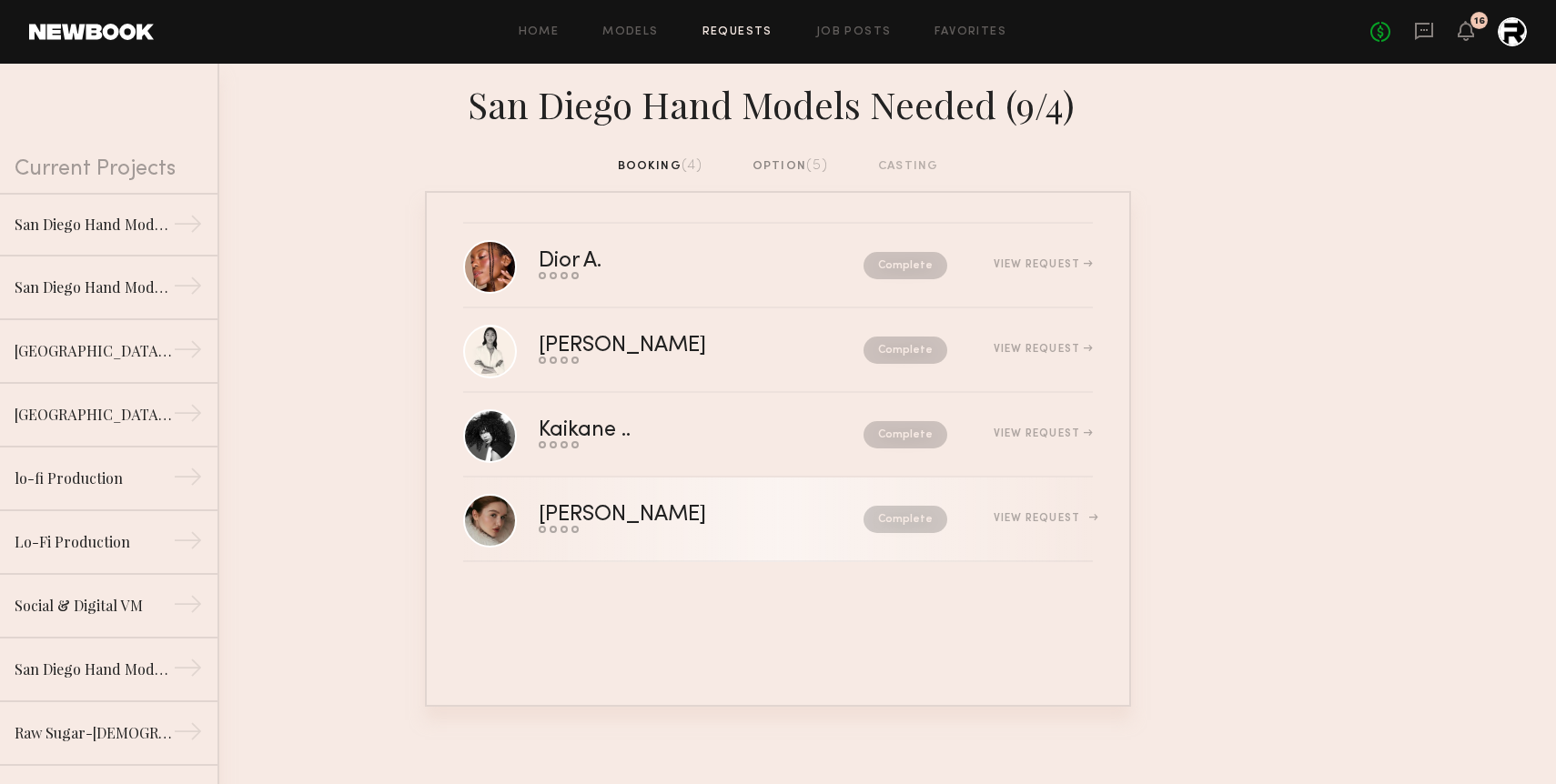
click at [651, 488] on link "[PERSON_NAME] Send request Model response Review hours worked Pay model Complet…" at bounding box center [778, 520] width 629 height 85
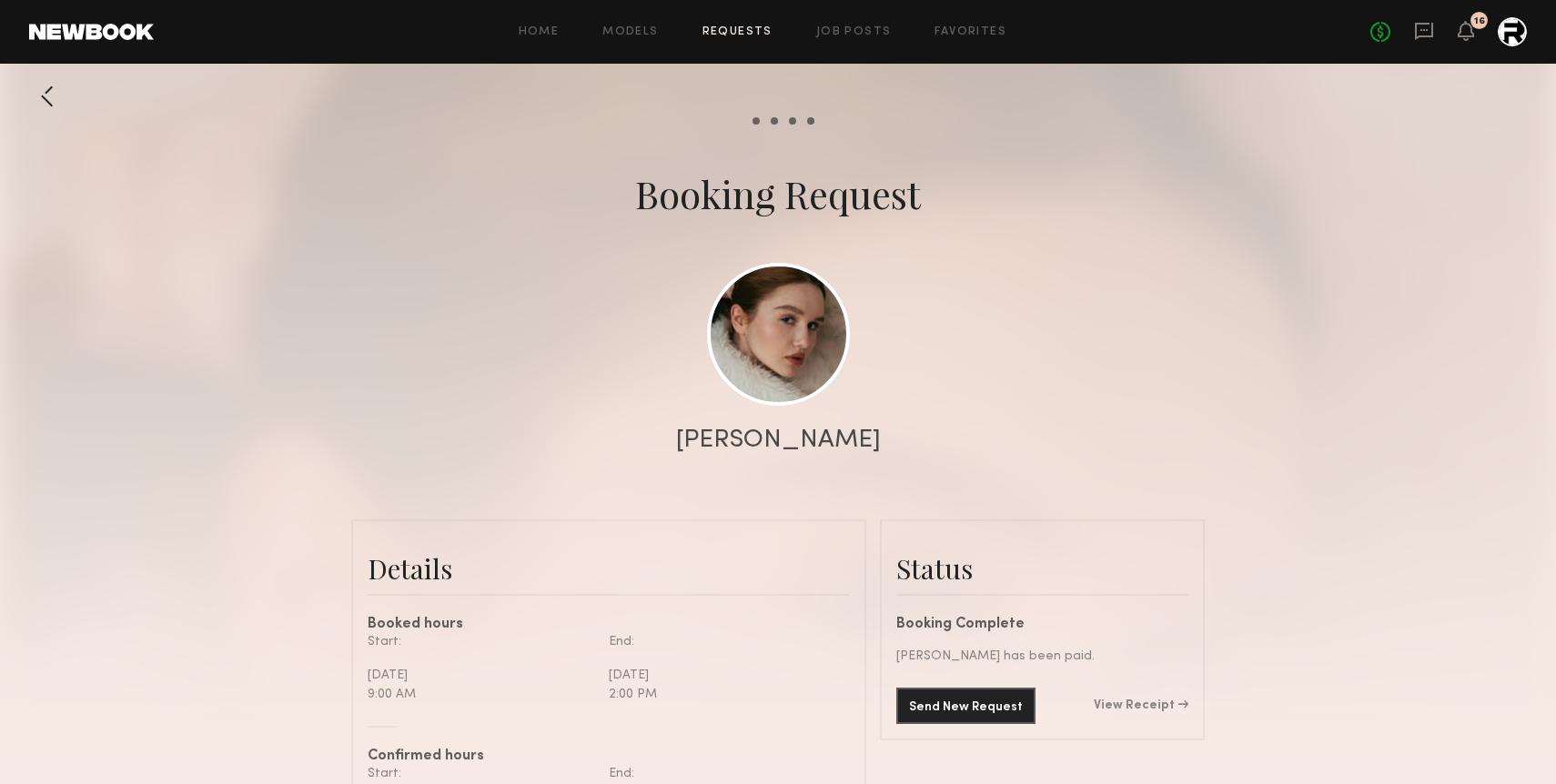
click at [1132, 697] on div "Send New Request View Receipt" at bounding box center [1042, 706] width 292 height 36
click at [1117, 708] on link "View Receipt" at bounding box center [1142, 706] width 95 height 13
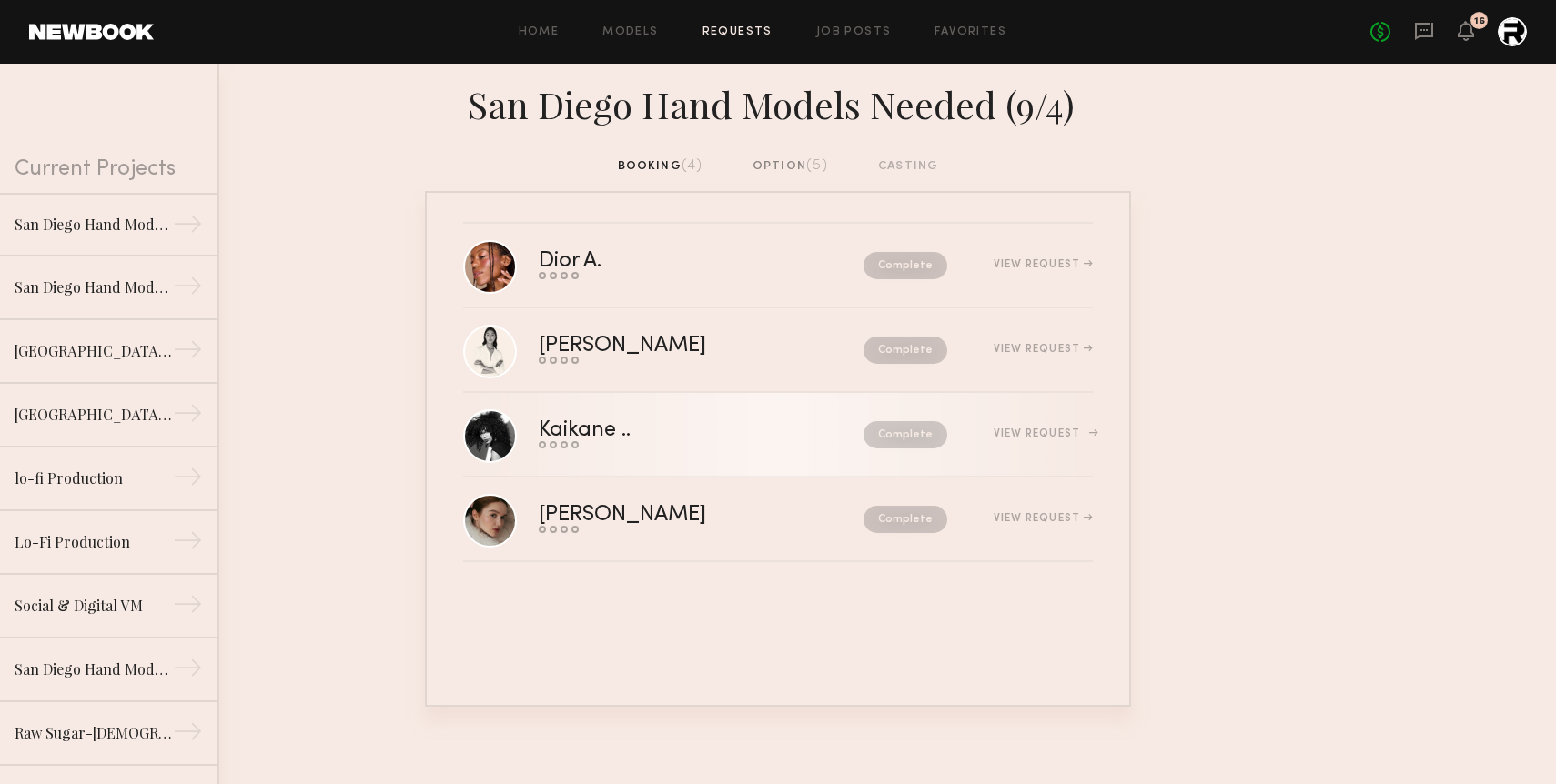
click at [612, 444] on div "Send request Model response Review hours worked Pay model" at bounding box center [643, 445] width 209 height 7
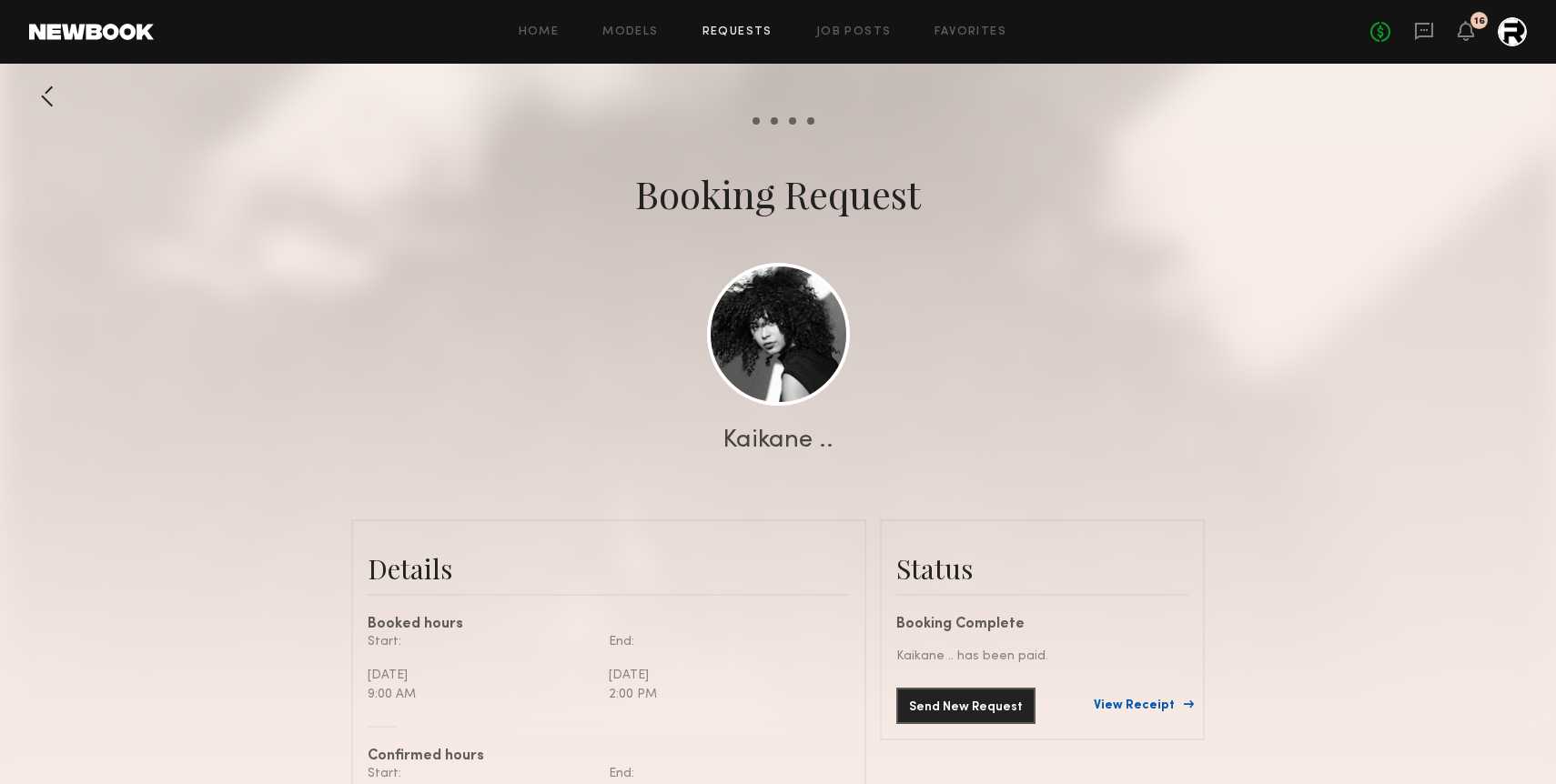
click at [1152, 704] on link "View Receipt" at bounding box center [1142, 706] width 95 height 13
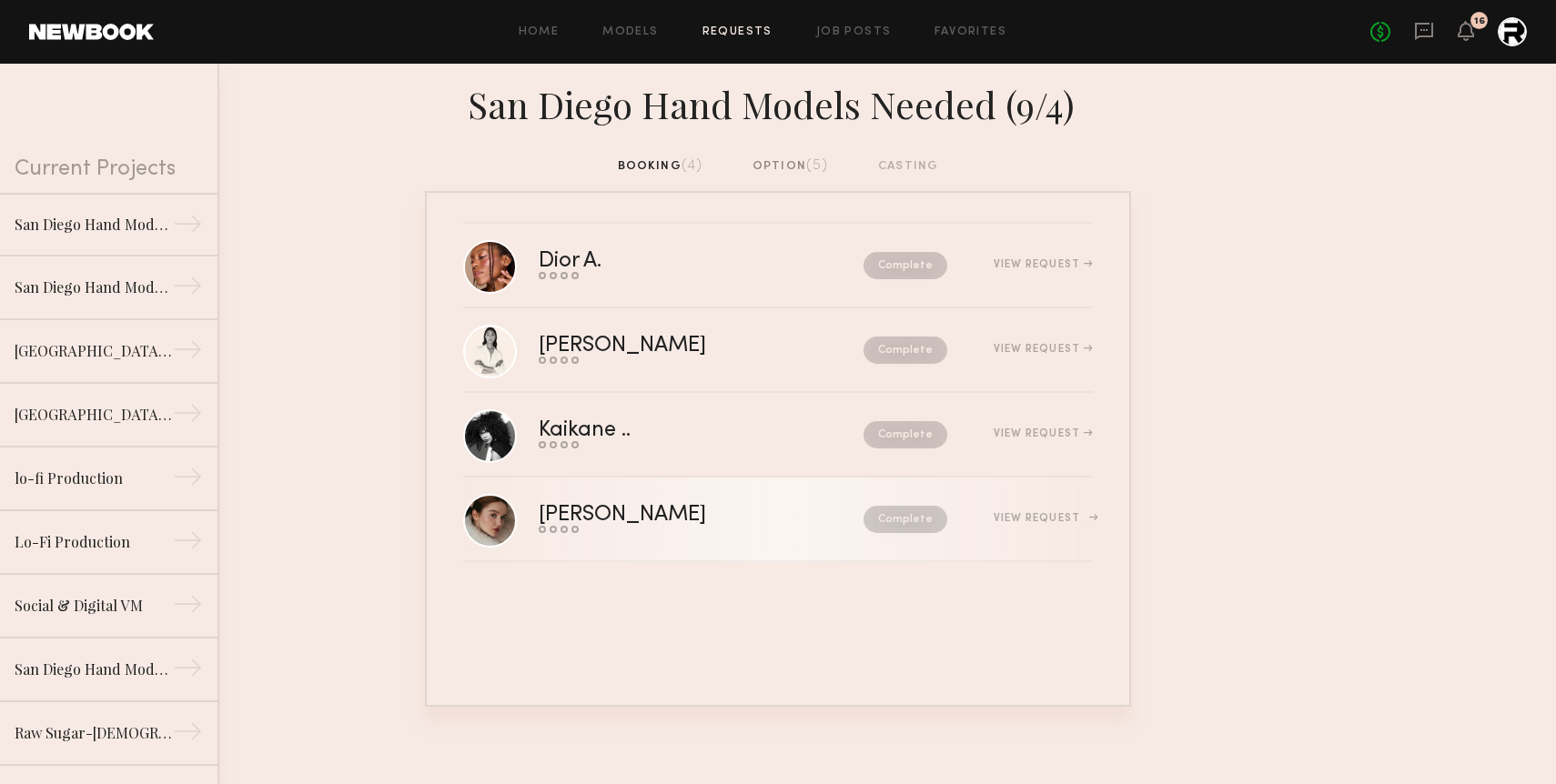
click at [641, 514] on div "[PERSON_NAME]" at bounding box center [661, 515] width 247 height 20
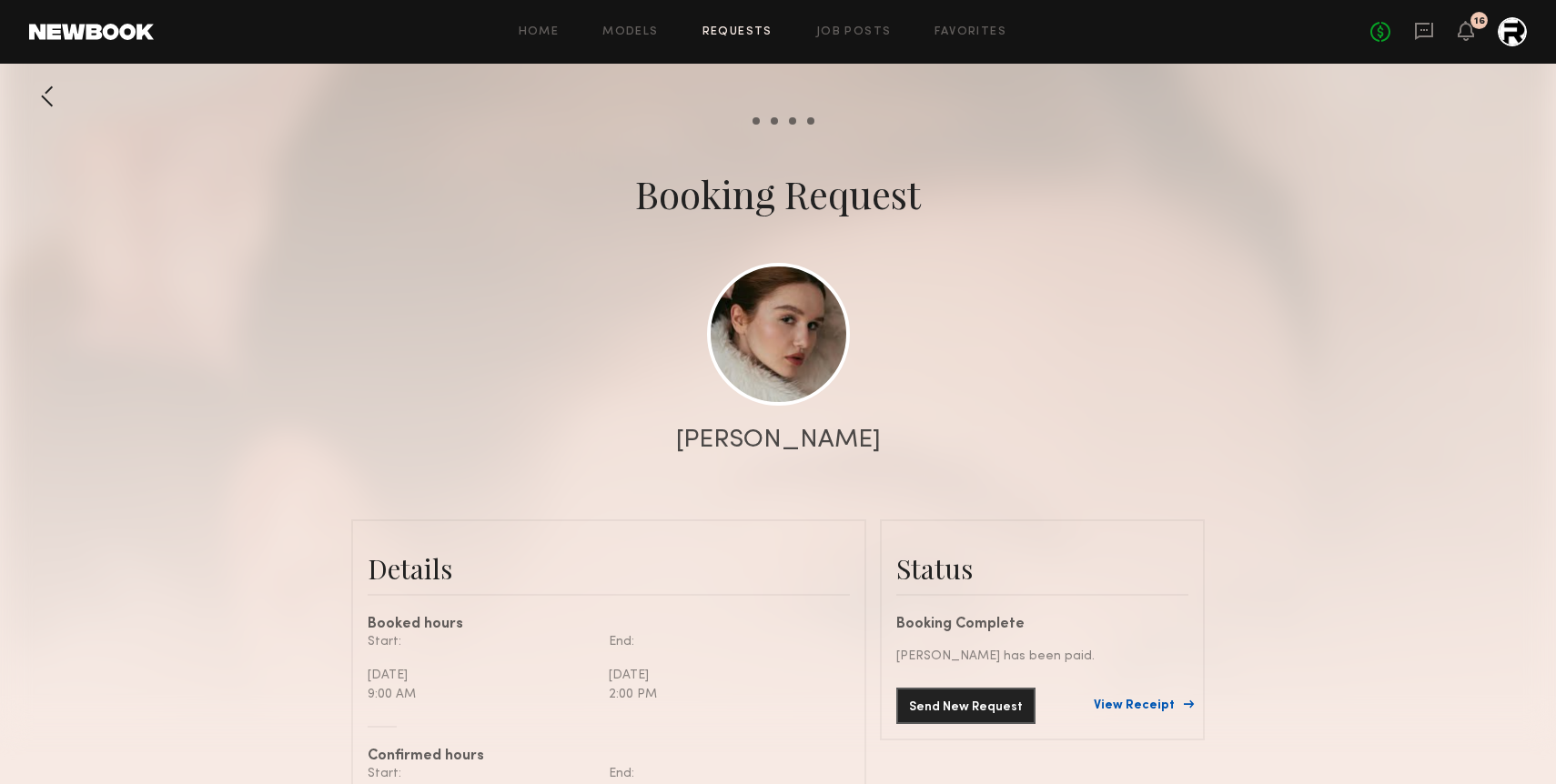
click at [1152, 706] on link "View Receipt" at bounding box center [1142, 706] width 95 height 13
